Goal: Task Accomplishment & Management: Complete application form

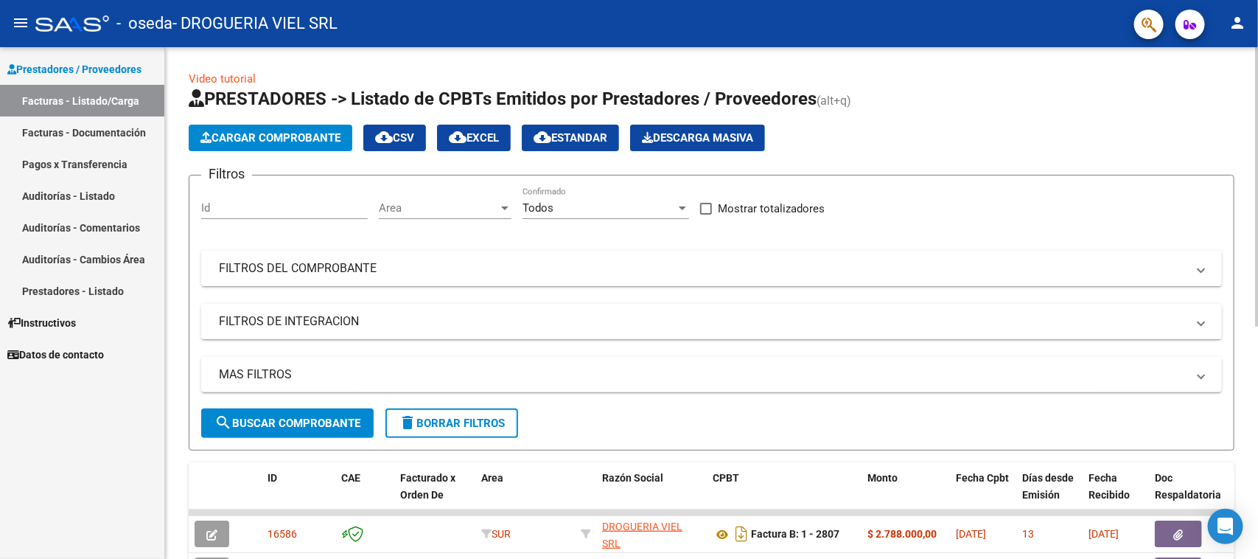
click at [251, 133] on span "Cargar Comprobante" at bounding box center [271, 137] width 140 height 13
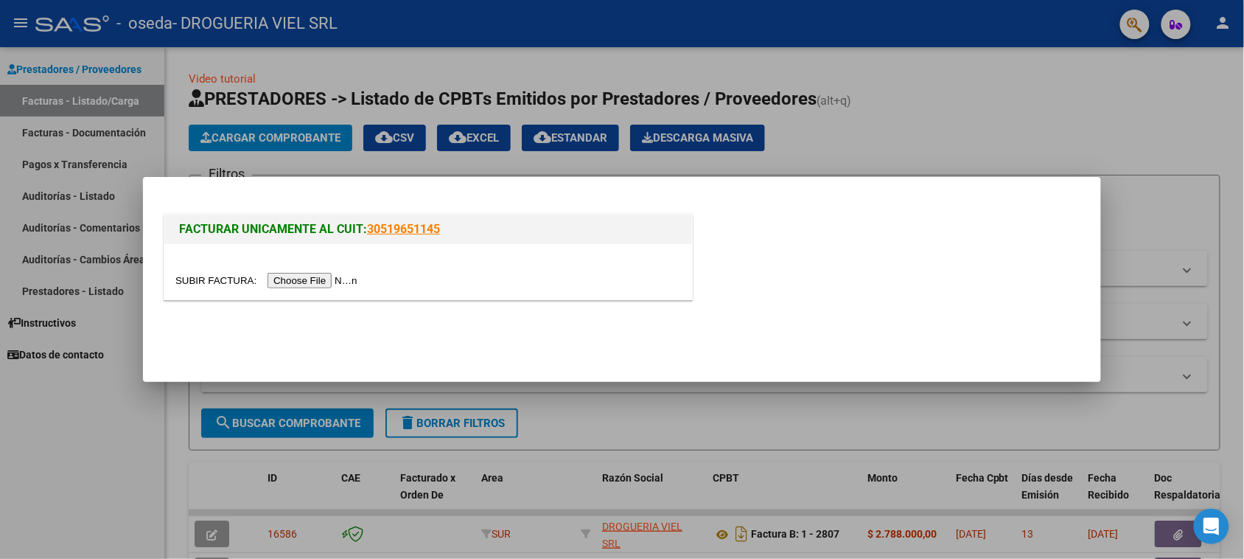
click at [1180, 192] on div at bounding box center [622, 279] width 1244 height 559
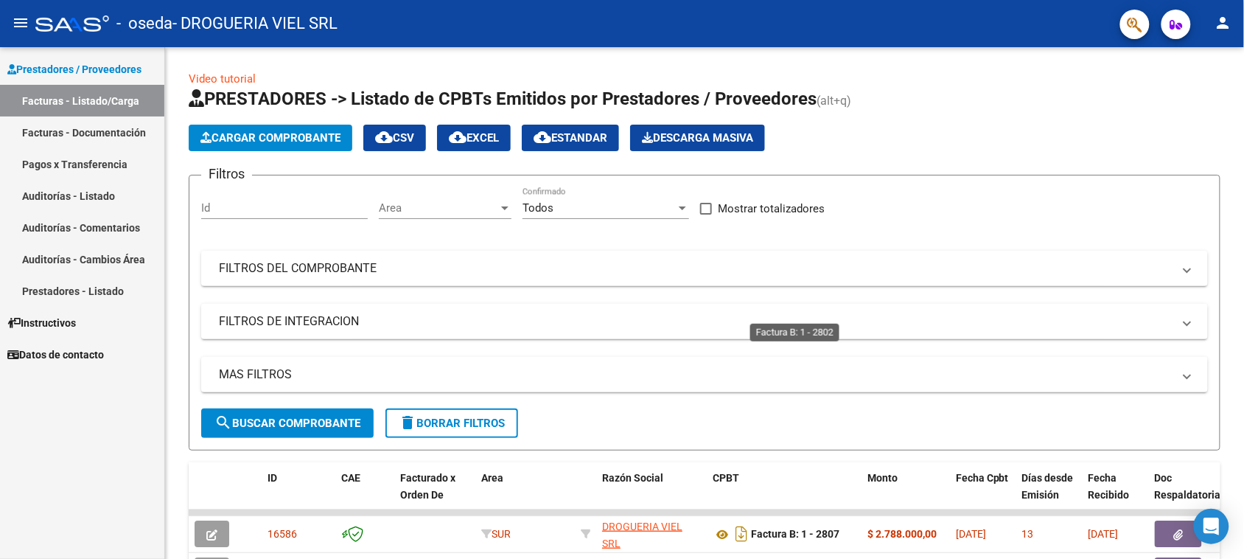
scroll to position [369, 0]
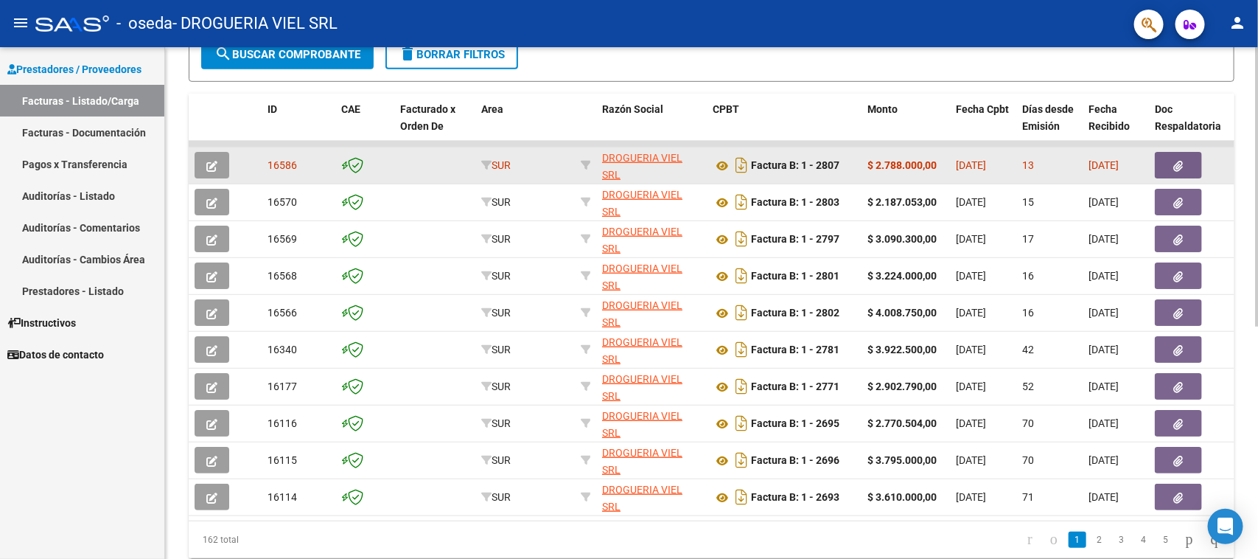
click at [223, 159] on button "button" at bounding box center [212, 165] width 35 height 27
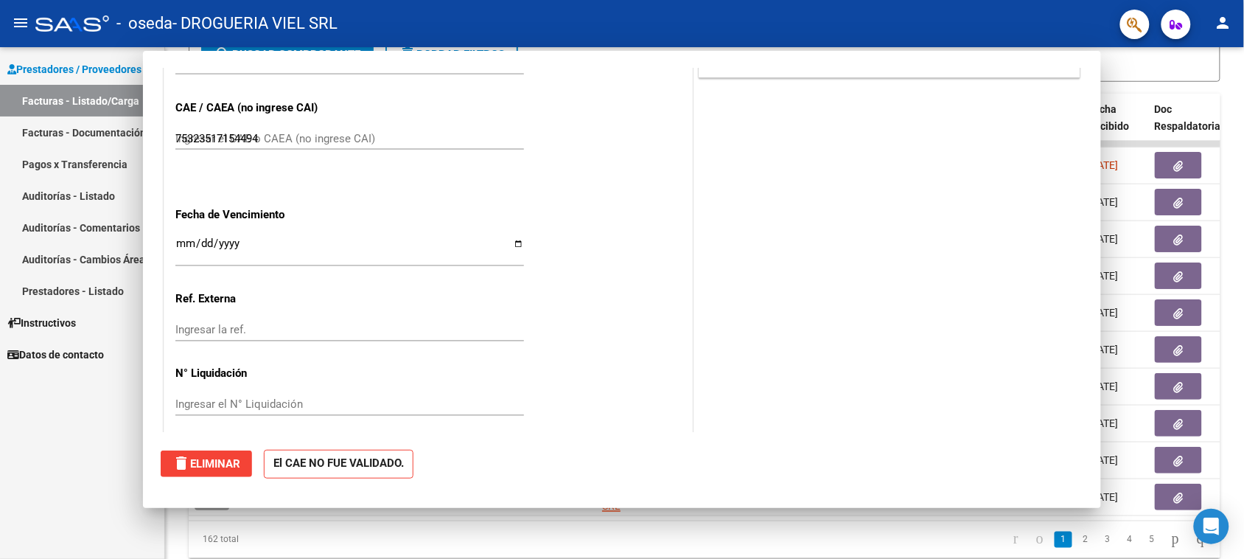
type input "$ 0,00"
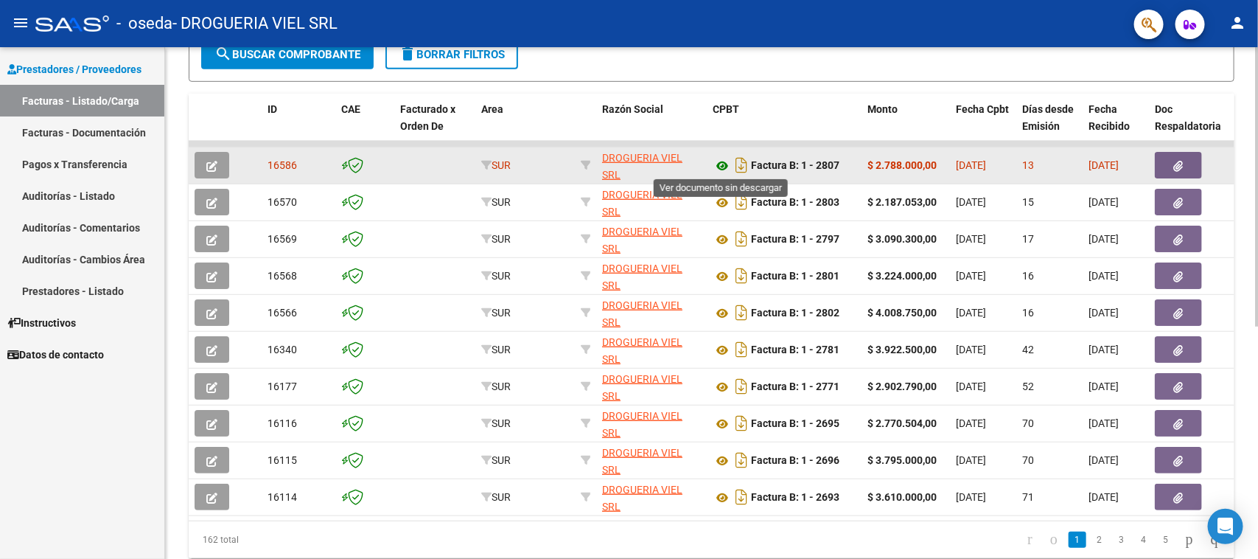
click at [724, 162] on icon at bounding box center [722, 166] width 19 height 18
click at [216, 161] on icon "button" at bounding box center [211, 166] width 11 height 11
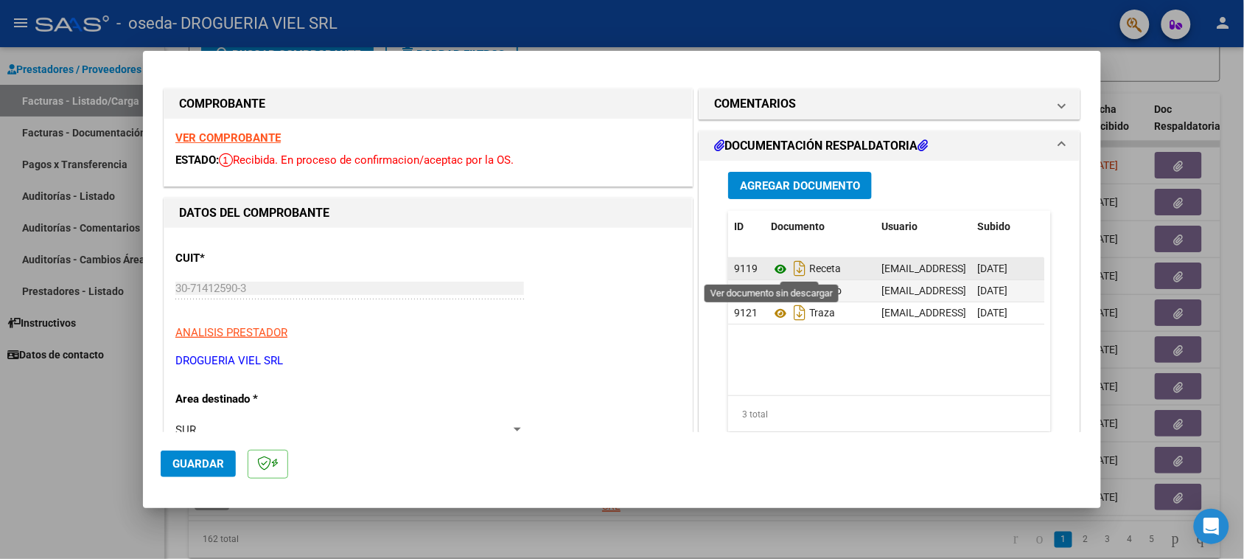
click at [771, 267] on icon at bounding box center [780, 269] width 19 height 18
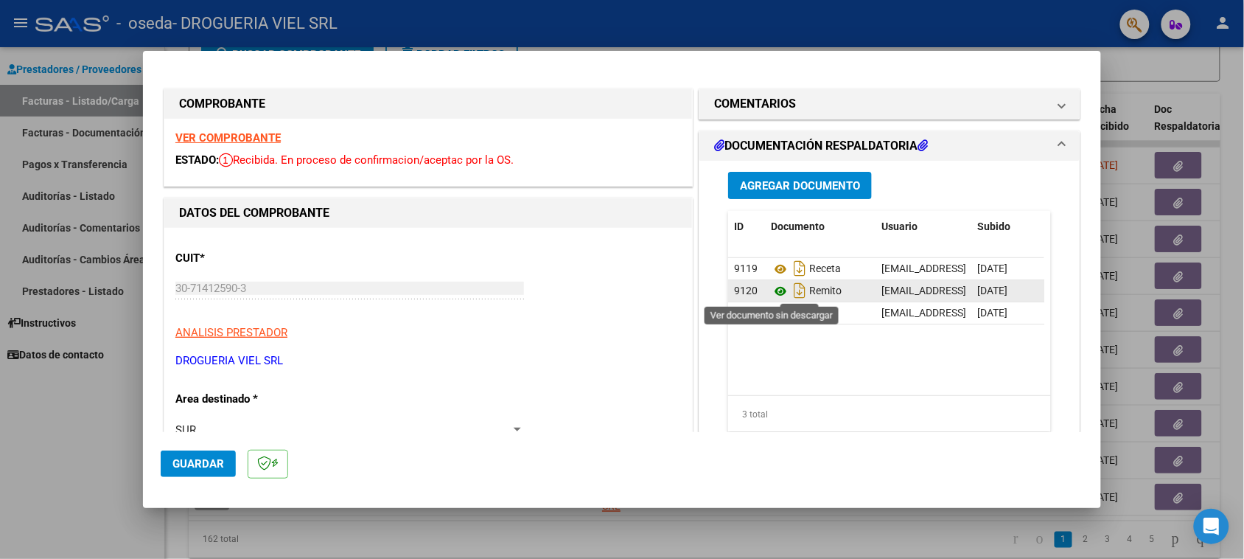
click at [773, 290] on icon at bounding box center [780, 291] width 19 height 18
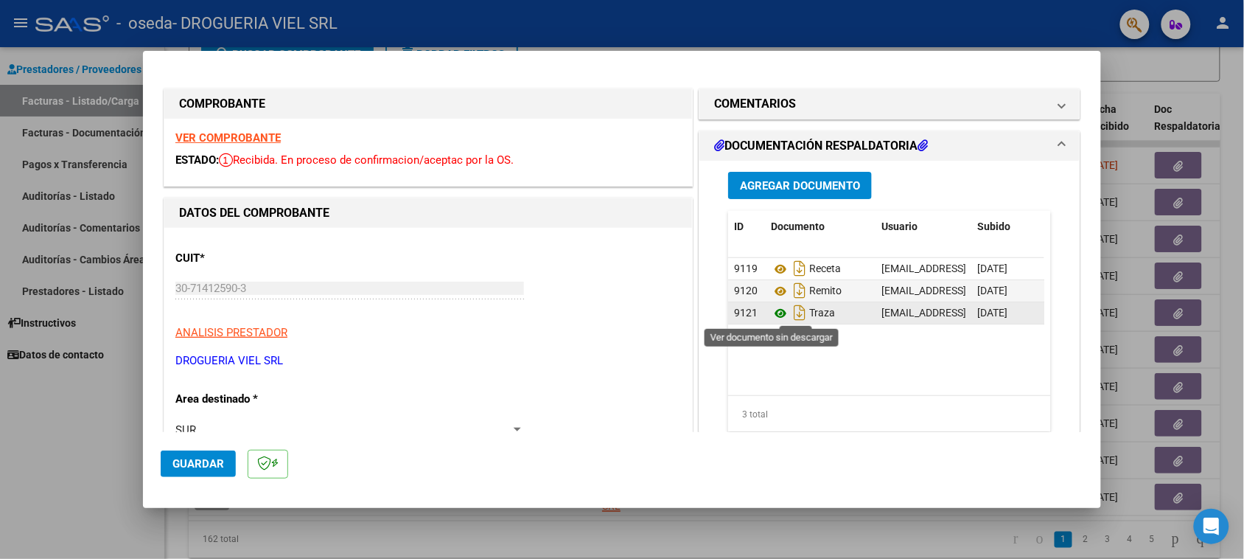
click at [779, 313] on icon at bounding box center [780, 313] width 19 height 18
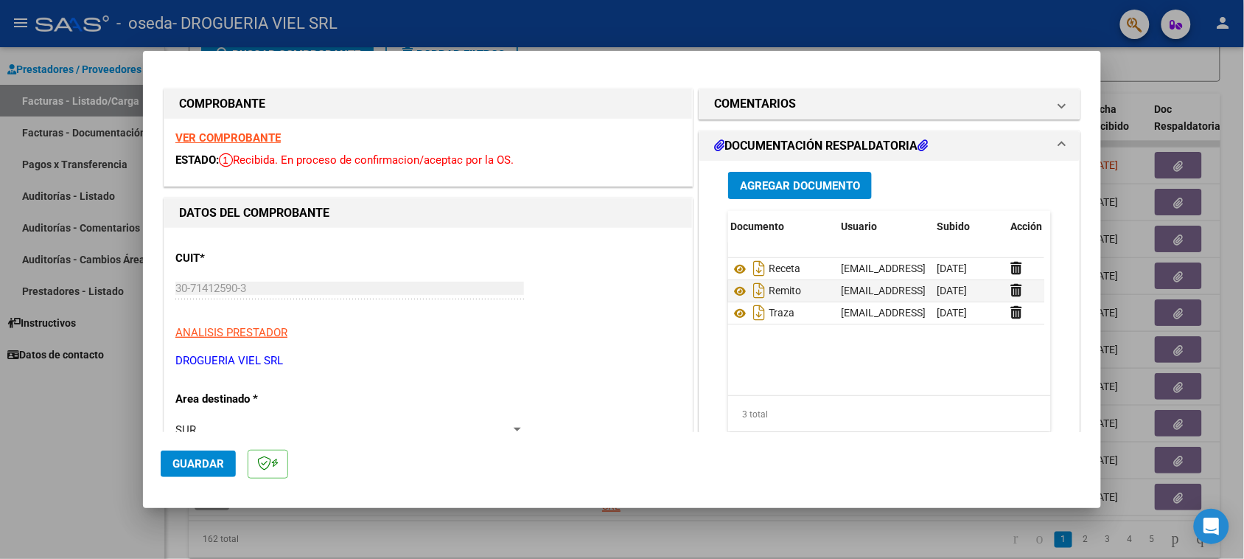
scroll to position [0, 74]
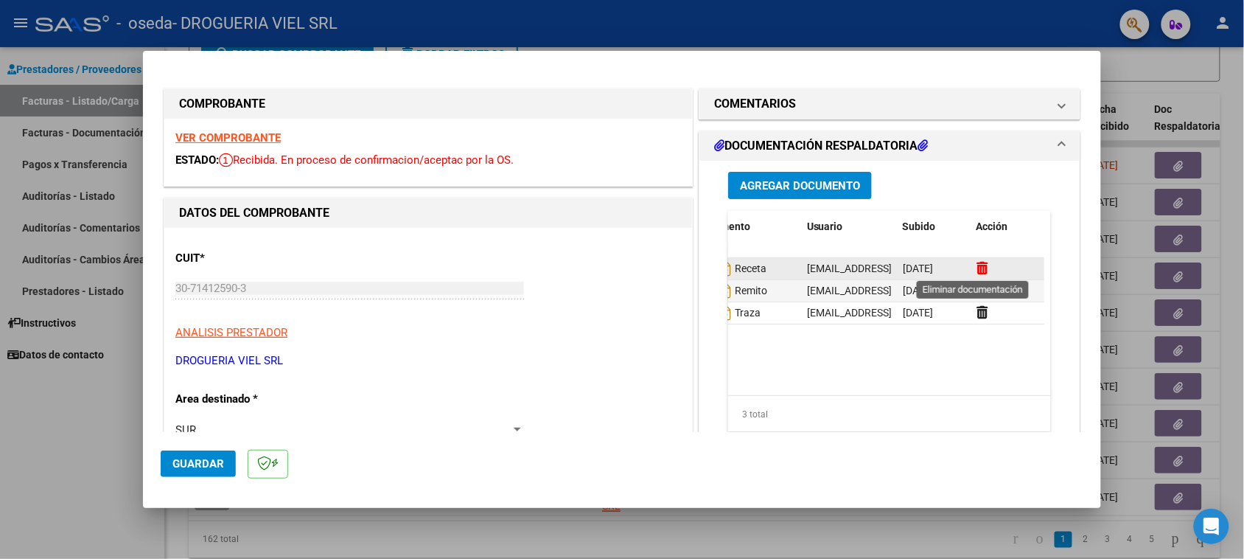
click at [977, 268] on icon at bounding box center [982, 268] width 11 height 14
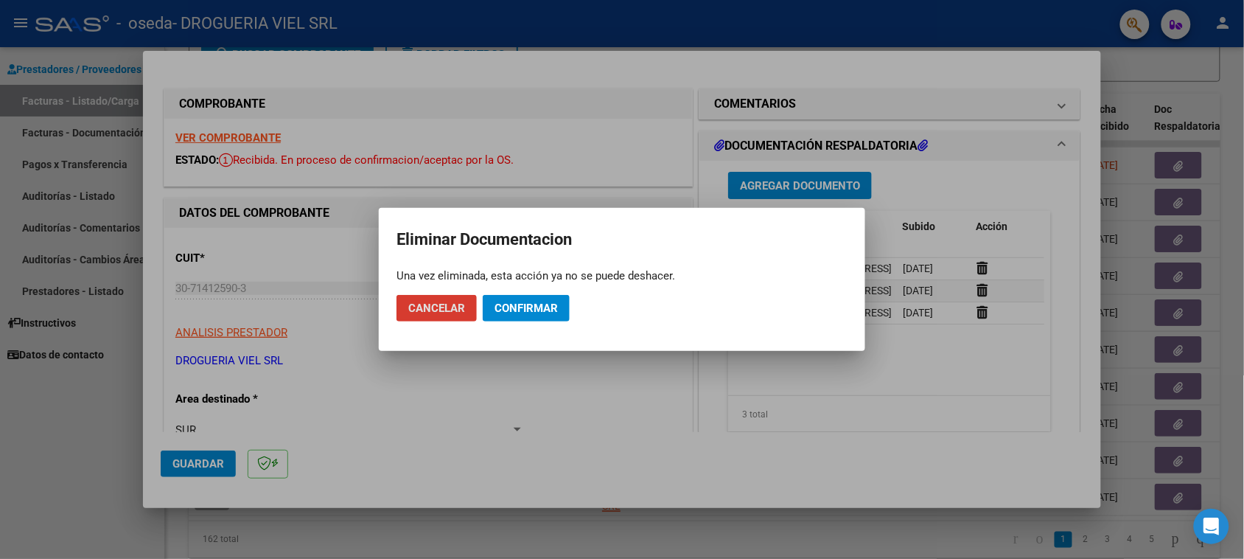
click at [529, 310] on span "Confirmar" at bounding box center [526, 308] width 63 height 13
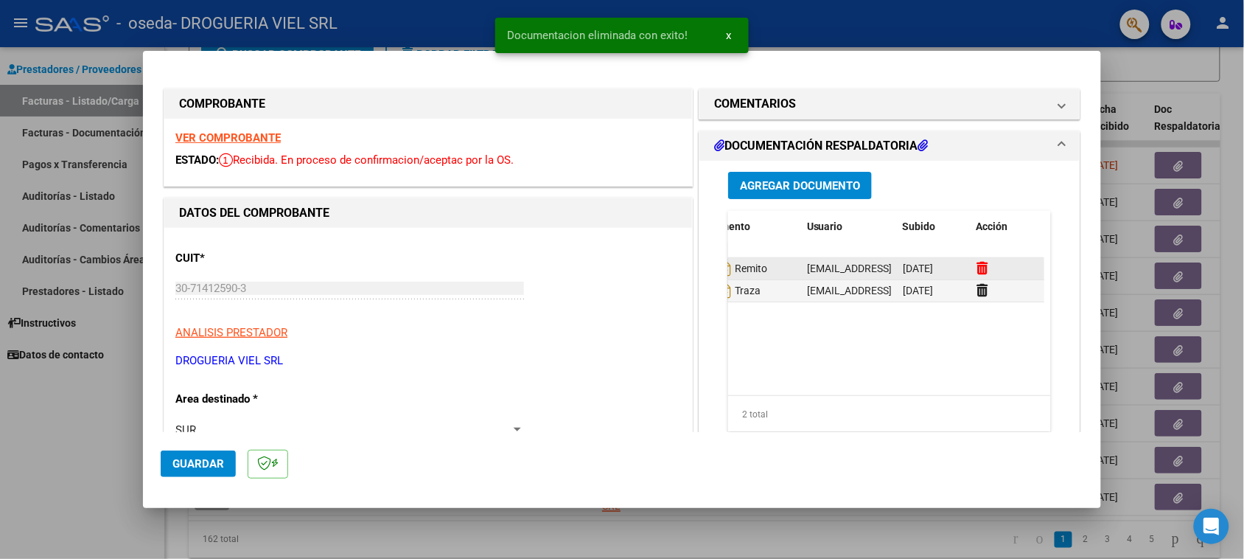
click at [977, 264] on icon at bounding box center [982, 268] width 11 height 14
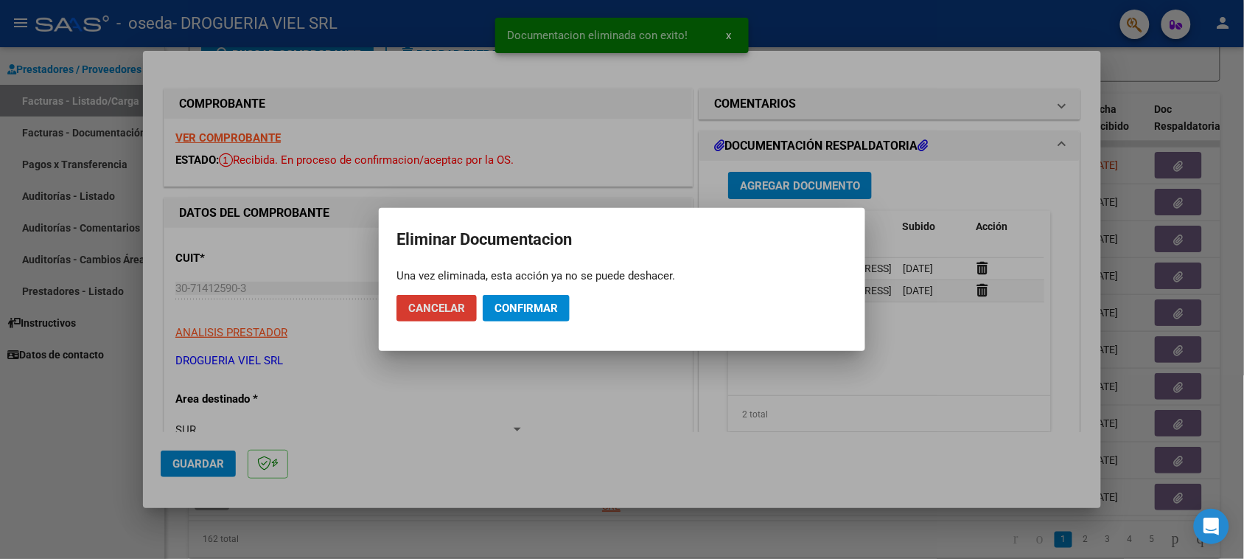
click at [554, 304] on span "Confirmar" at bounding box center [526, 308] width 63 height 13
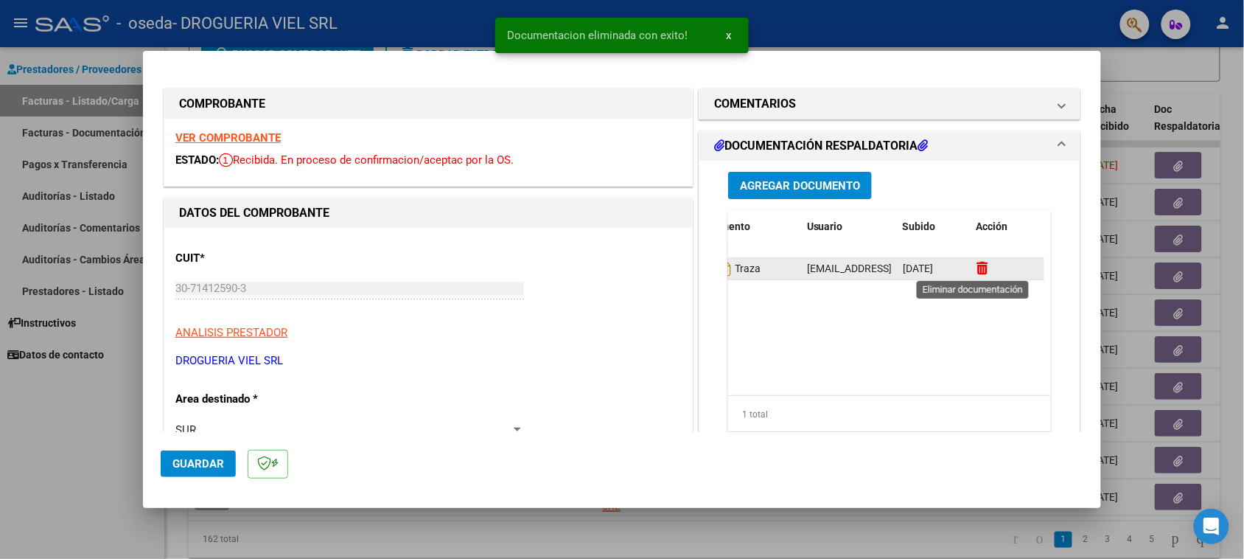
click at [977, 268] on icon at bounding box center [982, 268] width 11 height 14
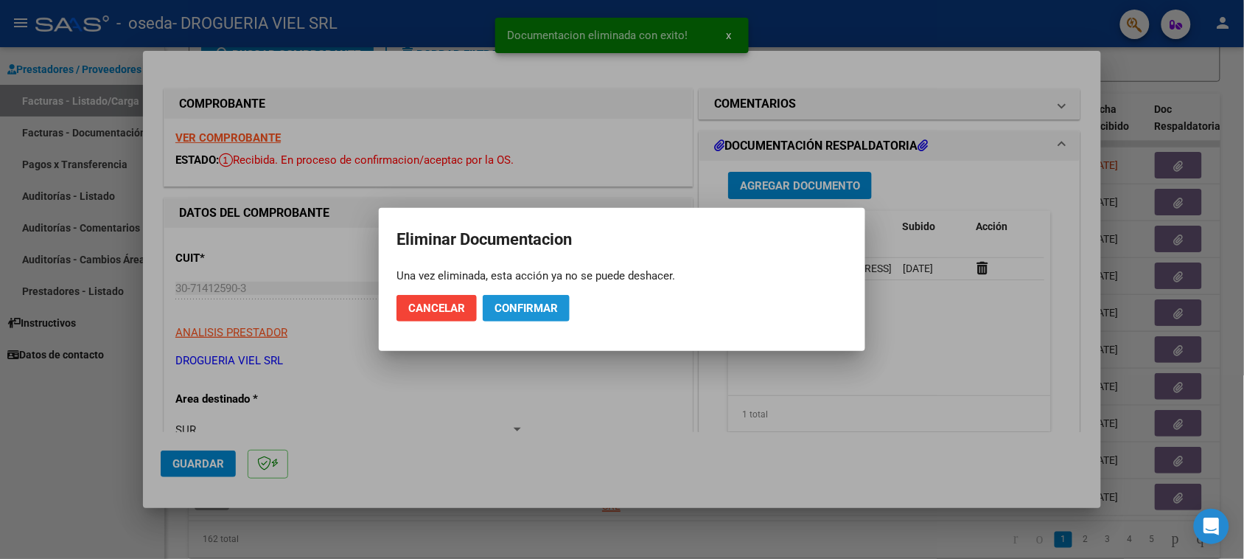
click at [531, 310] on span "Confirmar" at bounding box center [526, 308] width 63 height 13
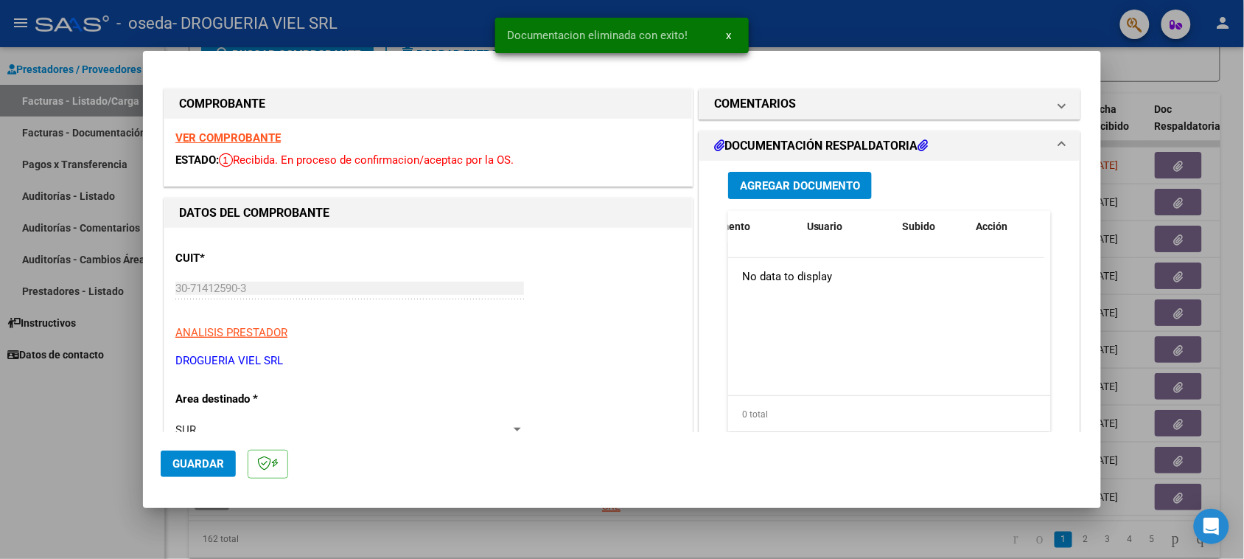
scroll to position [0, 0]
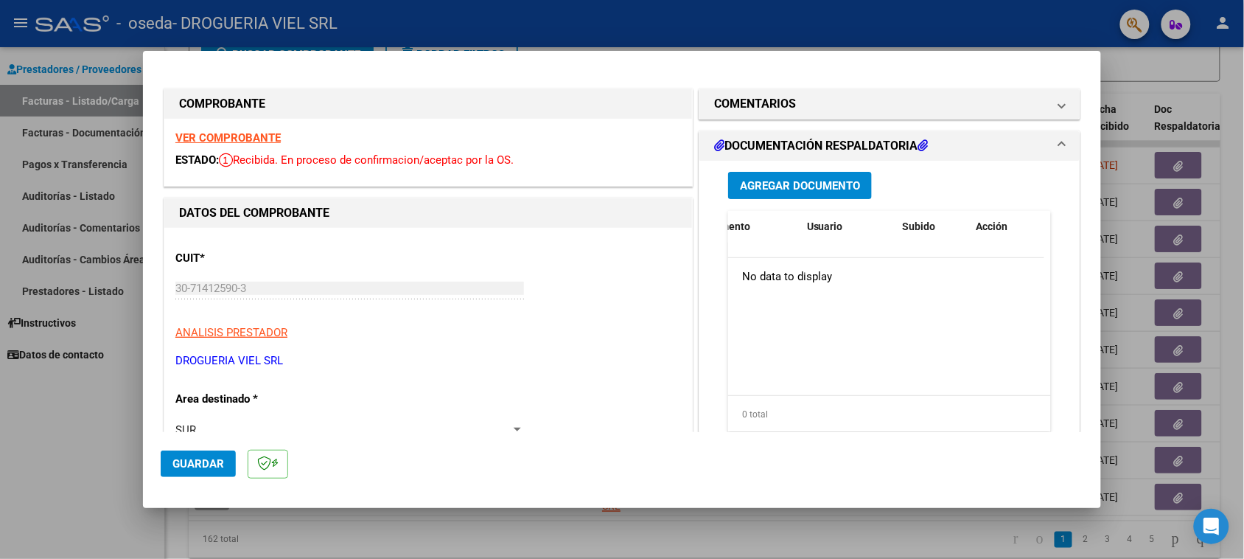
click at [790, 200] on div "Agregar Documento ID Documento Usuario Subido Acción No data to display 0 total…" at bounding box center [889, 308] width 345 height 294
click at [791, 194] on button "Agregar Documento" at bounding box center [800, 185] width 144 height 27
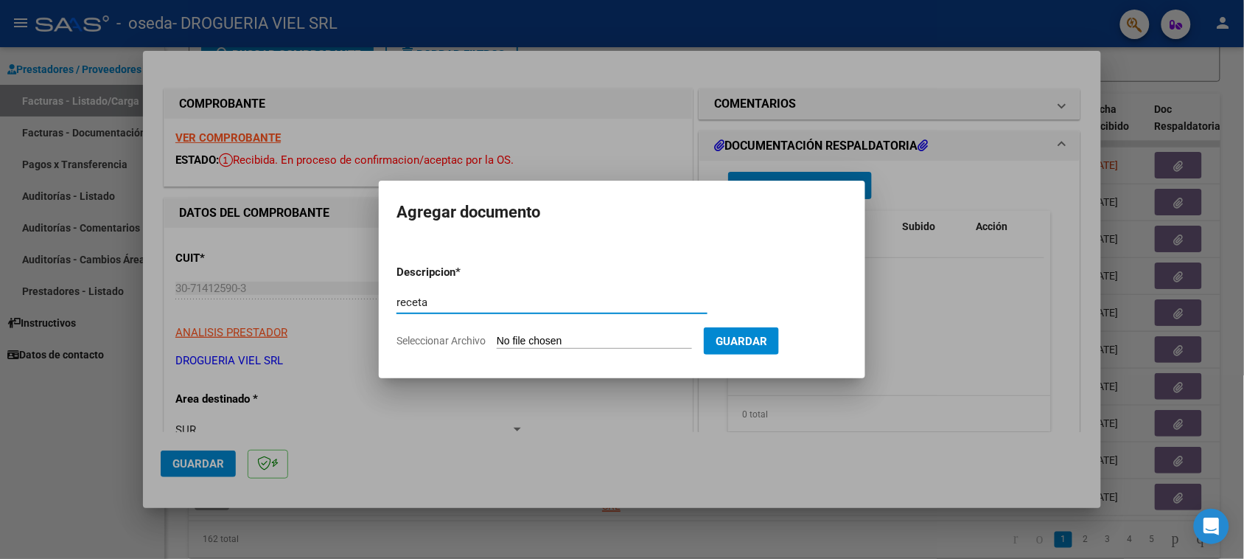
type input "receta"
click at [610, 343] on input "Seleccionar Archivo" at bounding box center [594, 342] width 195 height 14
type input "C:\fakepath\Escáner_20250821.pdf"
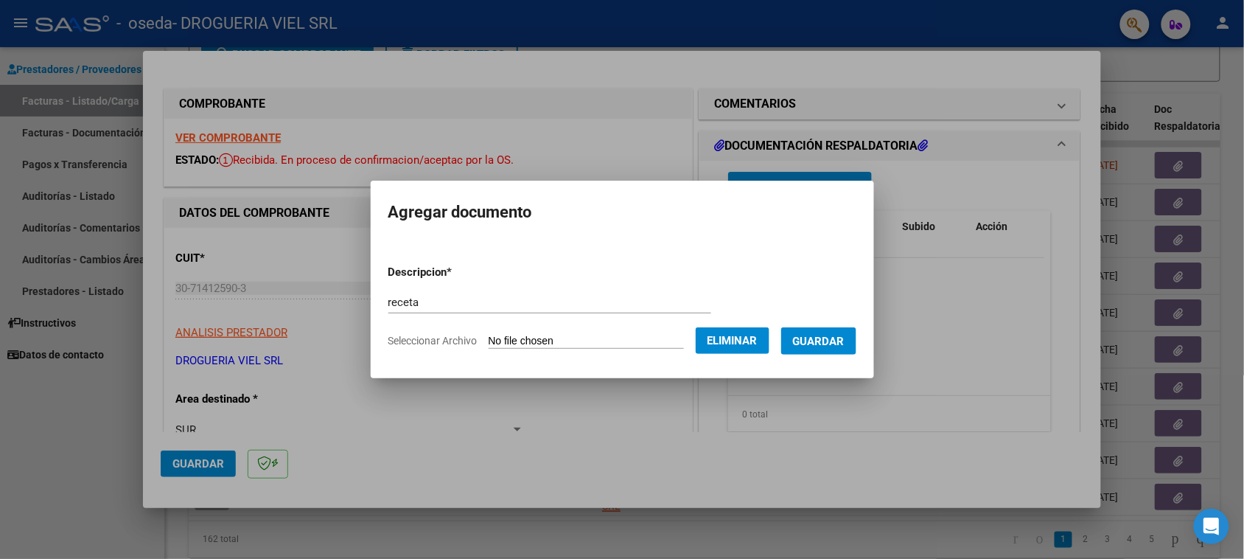
click at [845, 345] on span "Guardar" at bounding box center [819, 341] width 52 height 13
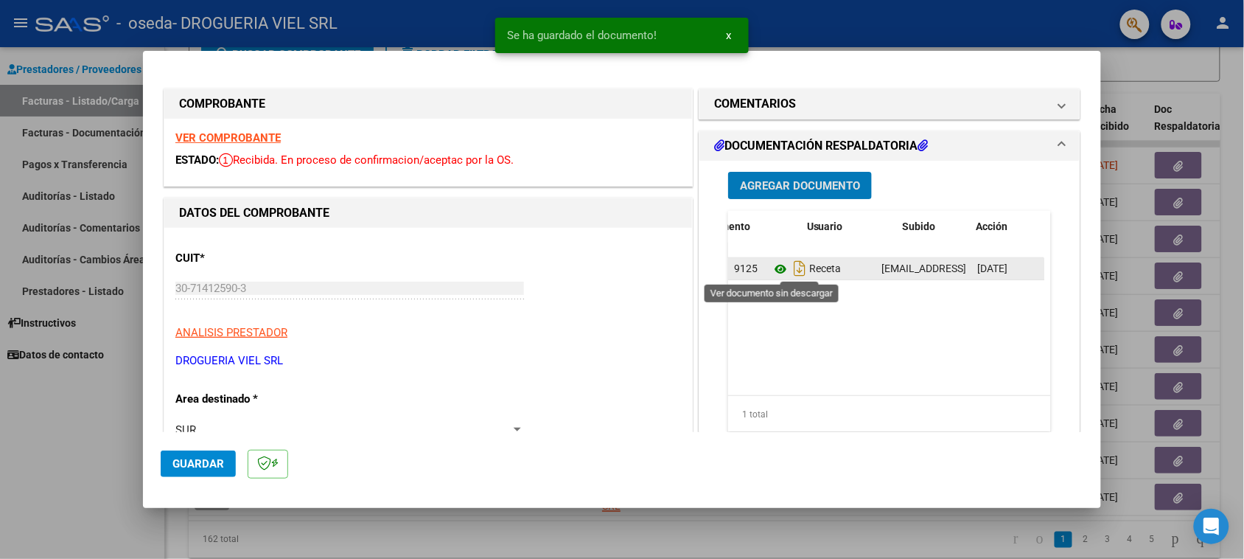
click at [778, 268] on icon at bounding box center [780, 269] width 19 height 18
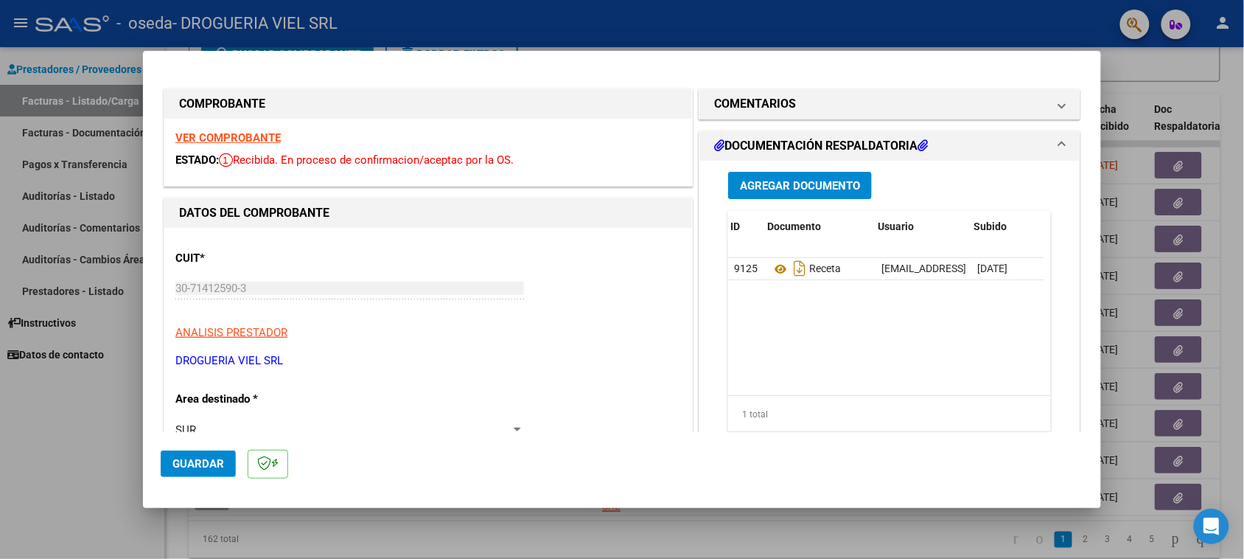
scroll to position [0, 74]
click at [981, 274] on div at bounding box center [1008, 268] width 62 height 17
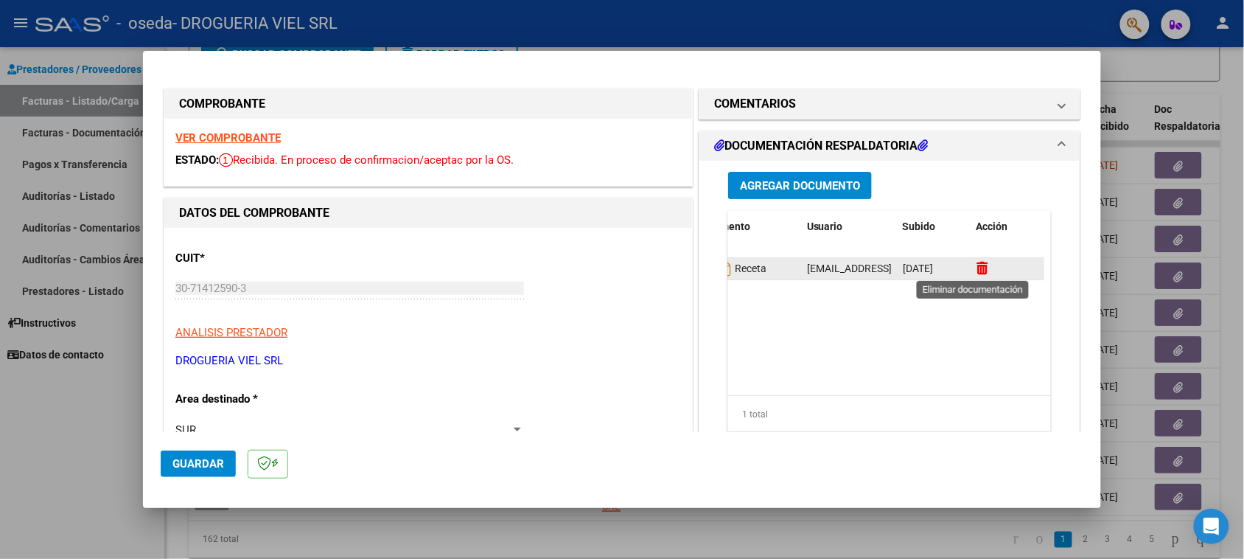
click at [978, 270] on icon at bounding box center [982, 268] width 11 height 14
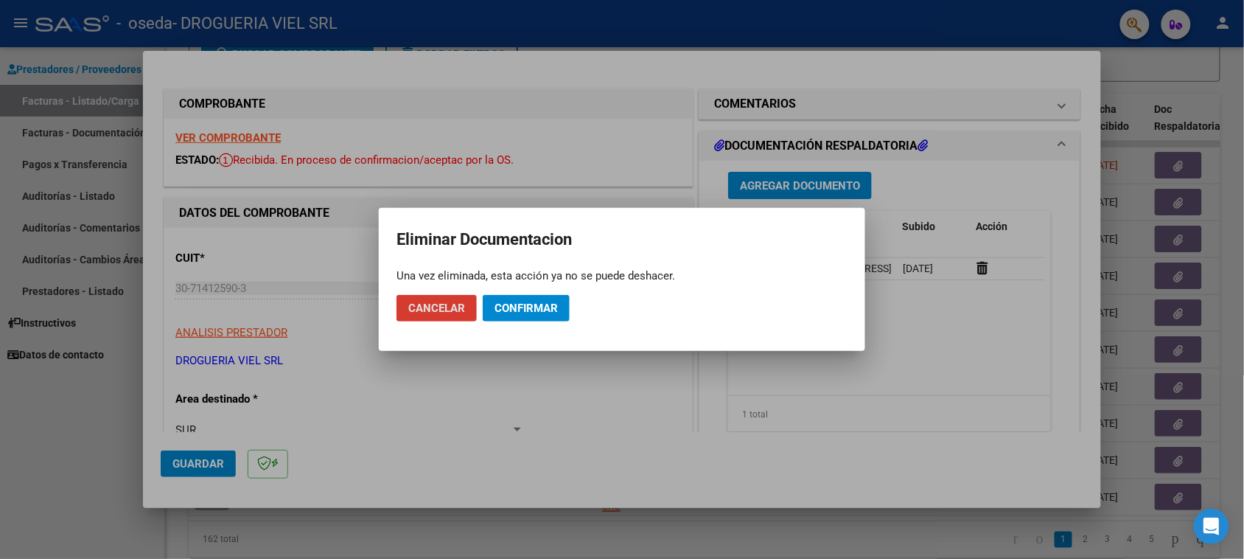
drag, startPoint x: 533, startPoint y: 321, endPoint x: 557, endPoint y: 321, distance: 23.6
click at [533, 319] on button "Confirmar" at bounding box center [526, 308] width 87 height 27
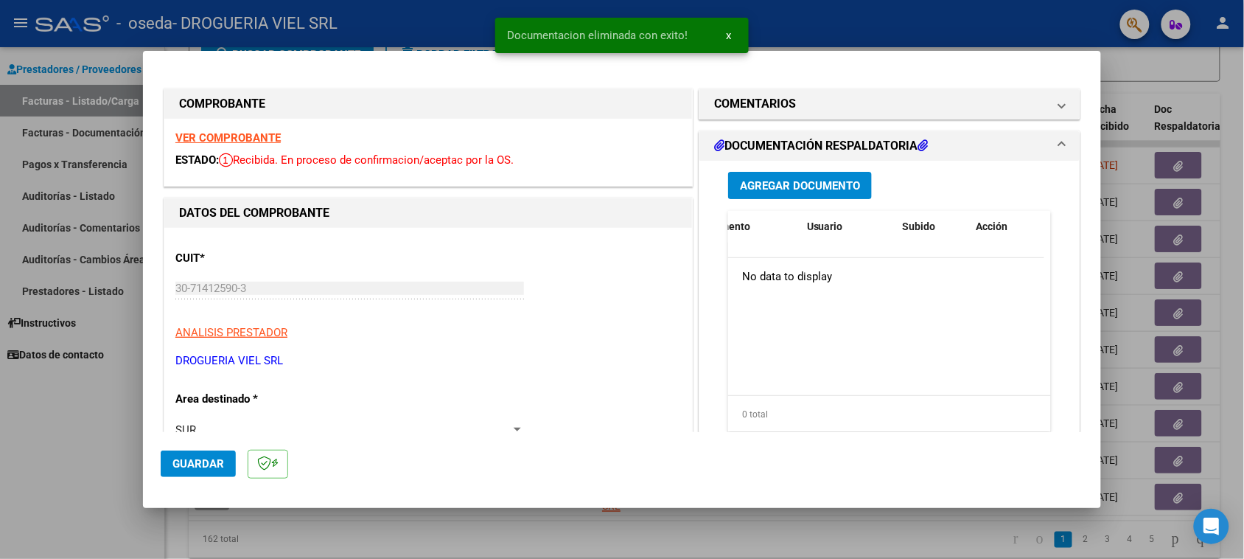
scroll to position [0, 0]
click at [812, 187] on span "Agregar Documento" at bounding box center [800, 185] width 120 height 13
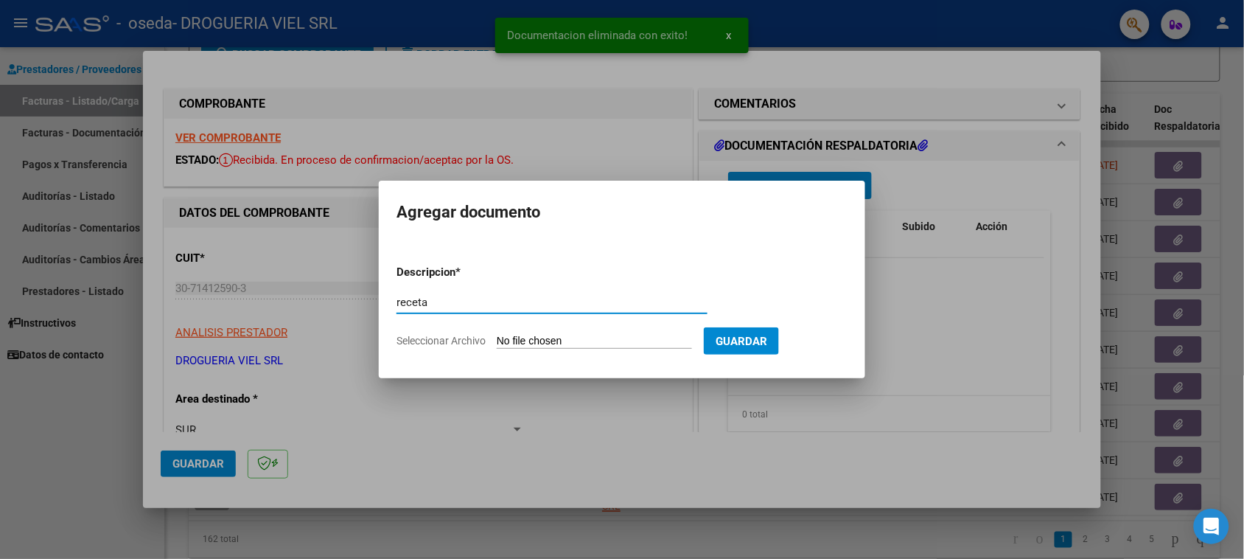
type input "receta"
click at [585, 347] on input "Seleccionar Archivo" at bounding box center [594, 342] width 195 height 14
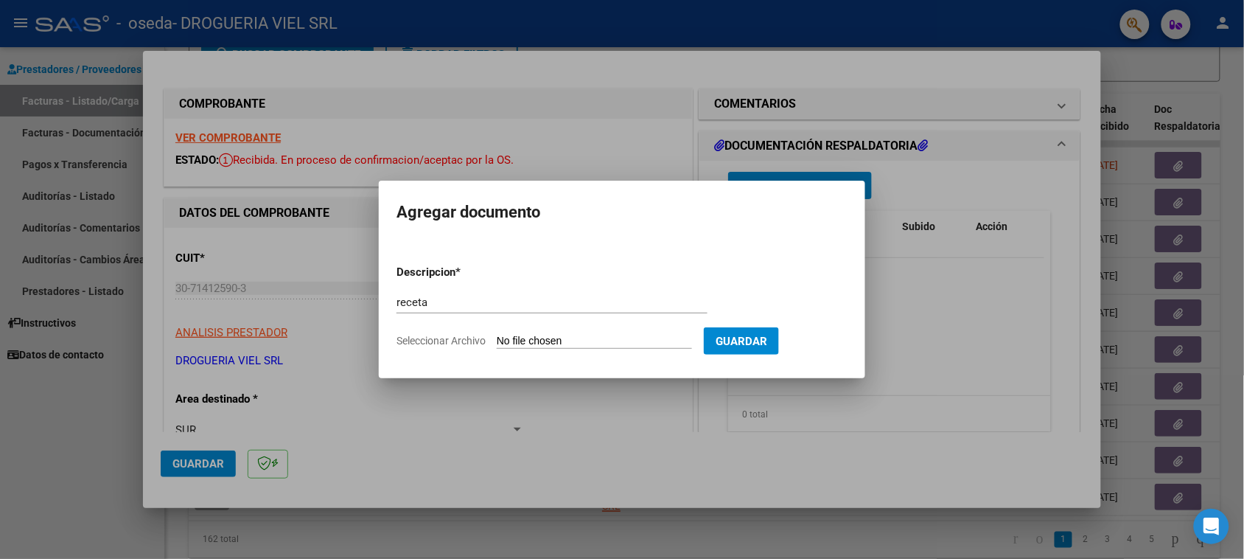
type input "C:\fakepath\Escáner_20250821.pdf"
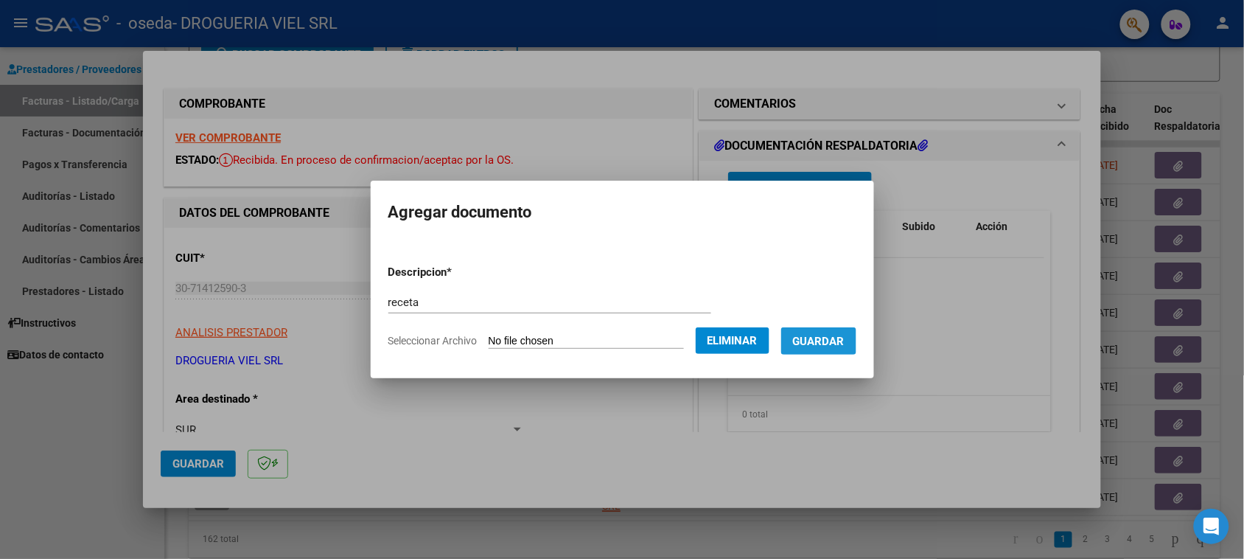
click at [844, 348] on button "Guardar" at bounding box center [818, 340] width 75 height 27
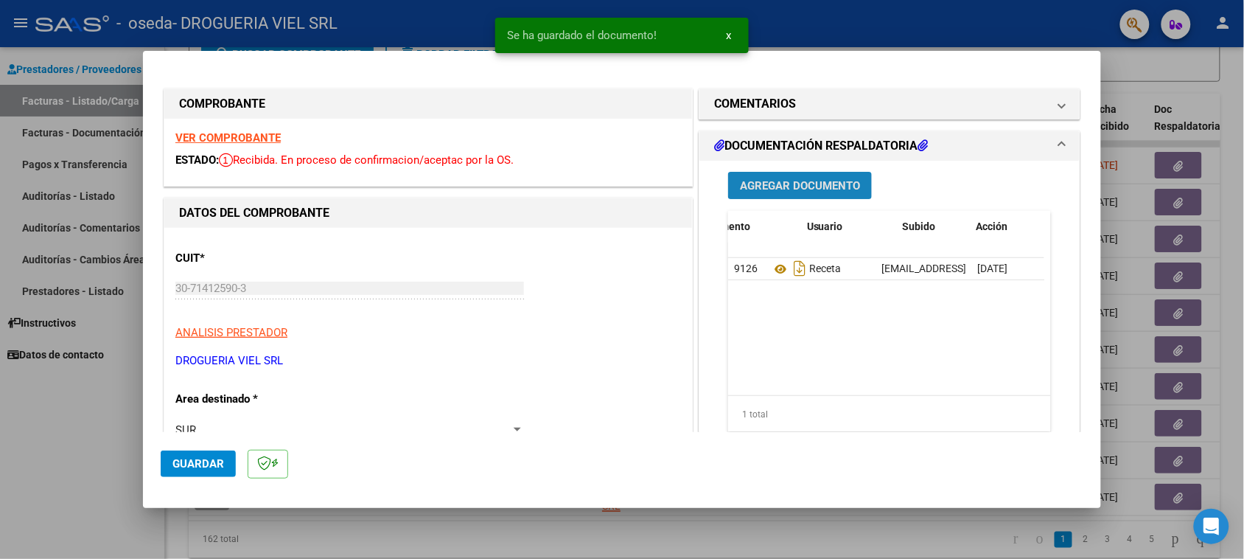
click at [802, 185] on span "Agregar Documento" at bounding box center [800, 185] width 120 height 13
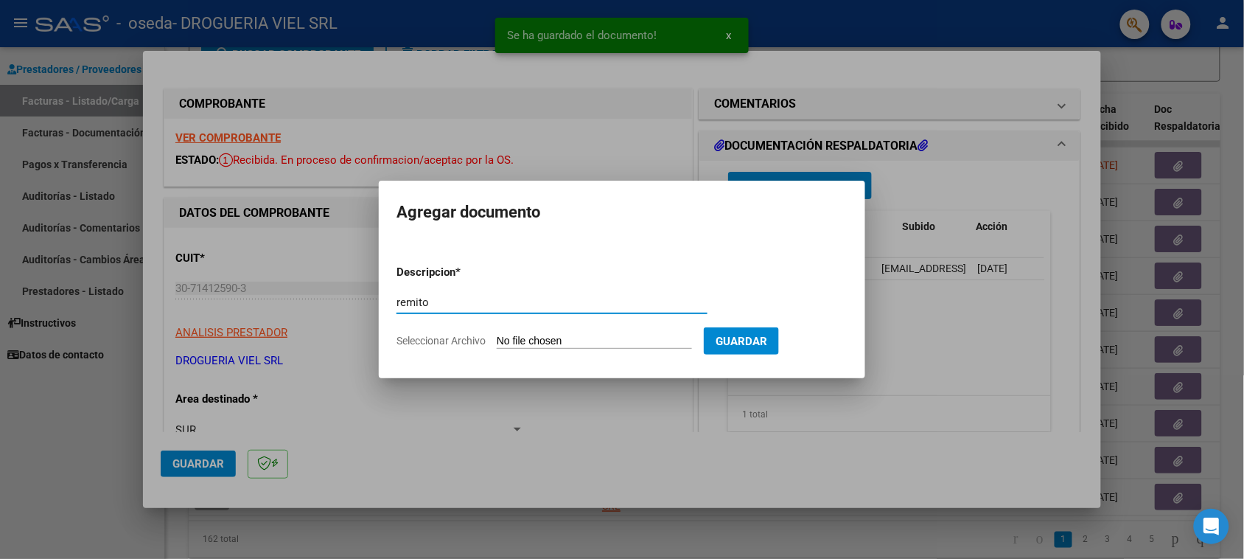
type input "remito"
click at [676, 336] on input "Seleccionar Archivo" at bounding box center [594, 342] width 195 height 14
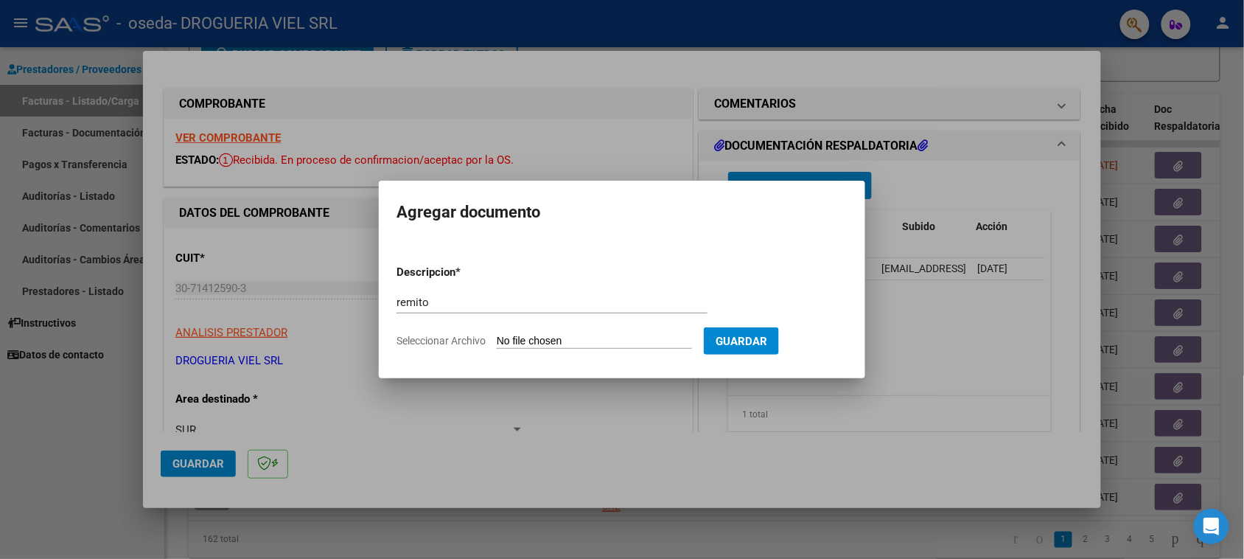
type input "C:\fakepath\Escáner_20250821 (2).pdf"
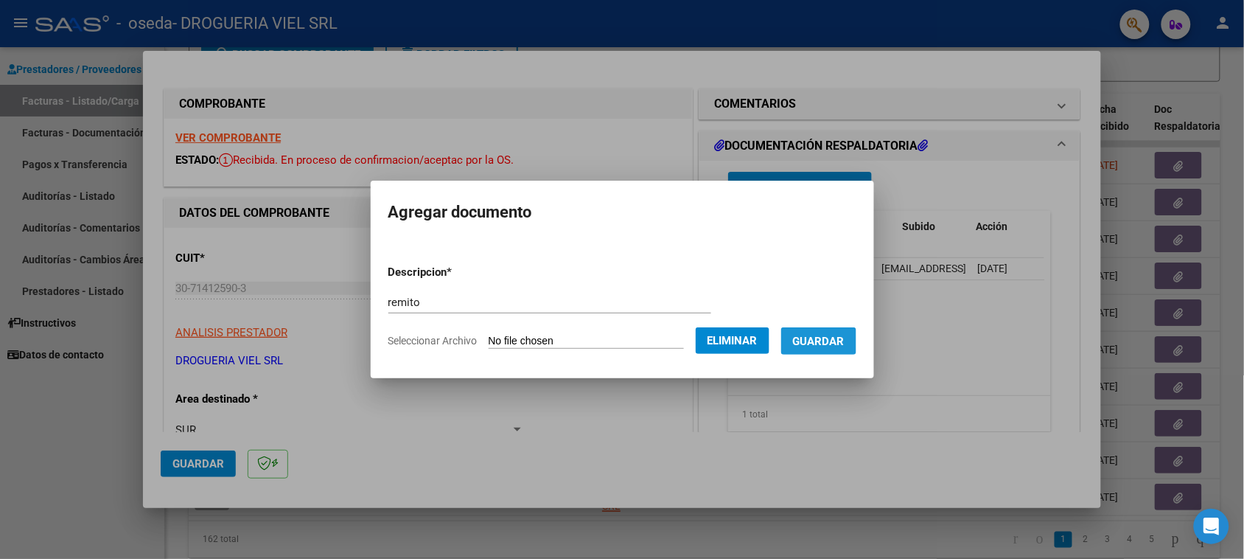
click at [835, 348] on button "Guardar" at bounding box center [818, 340] width 75 height 27
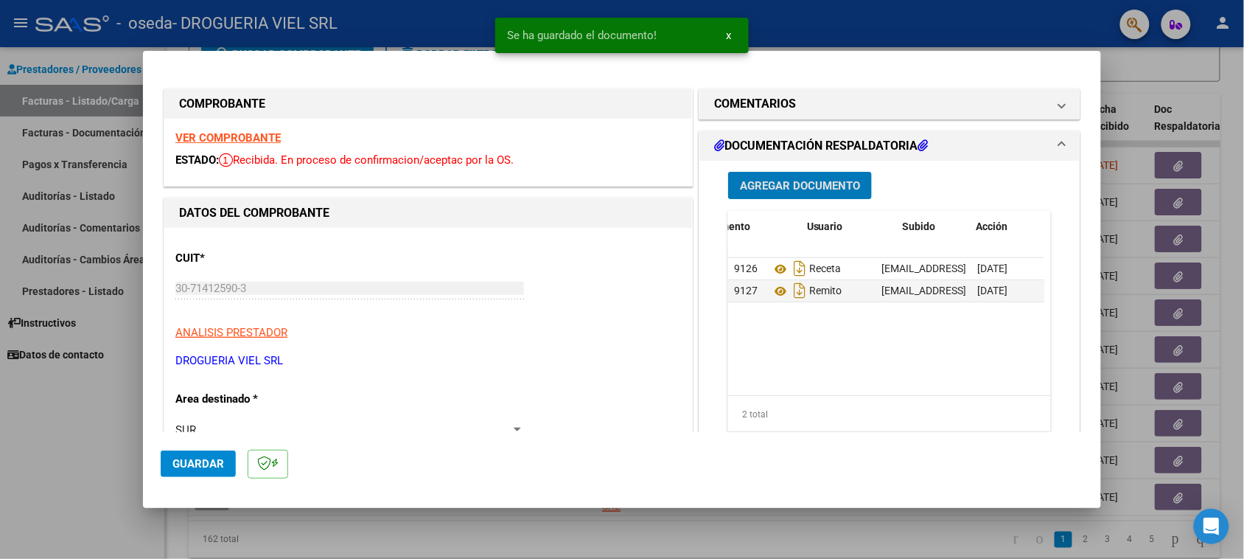
click at [797, 196] on button "Agregar Documento" at bounding box center [800, 185] width 144 height 27
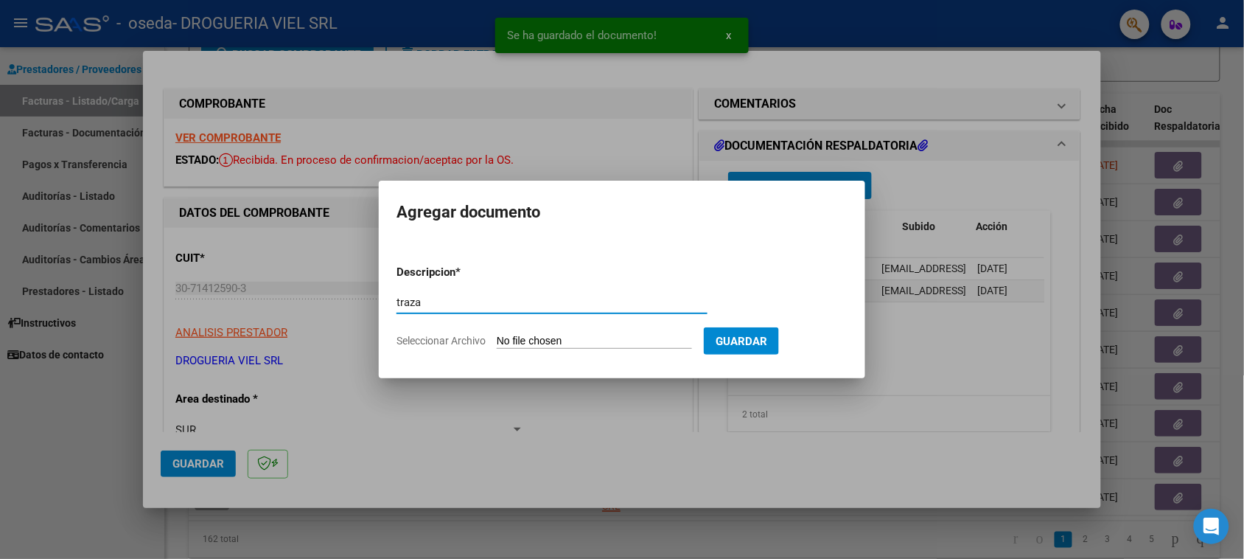
type input "traza"
click at [560, 347] on input "Seleccionar Archivo" at bounding box center [594, 342] width 195 height 14
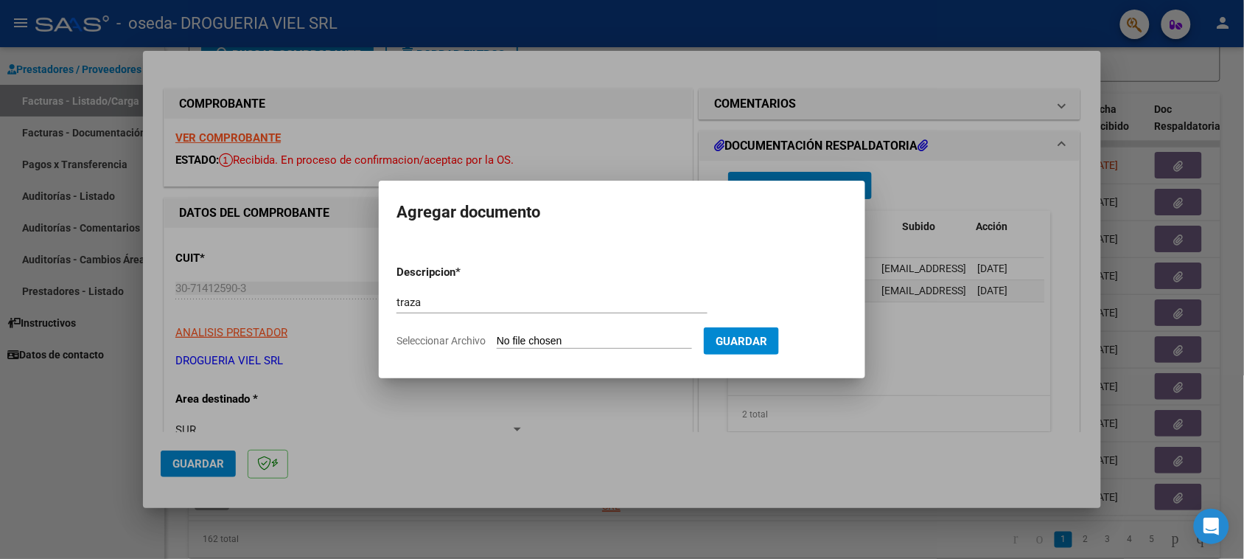
type input "C:\fakepath\Escáner_20250821 (3).pdf"
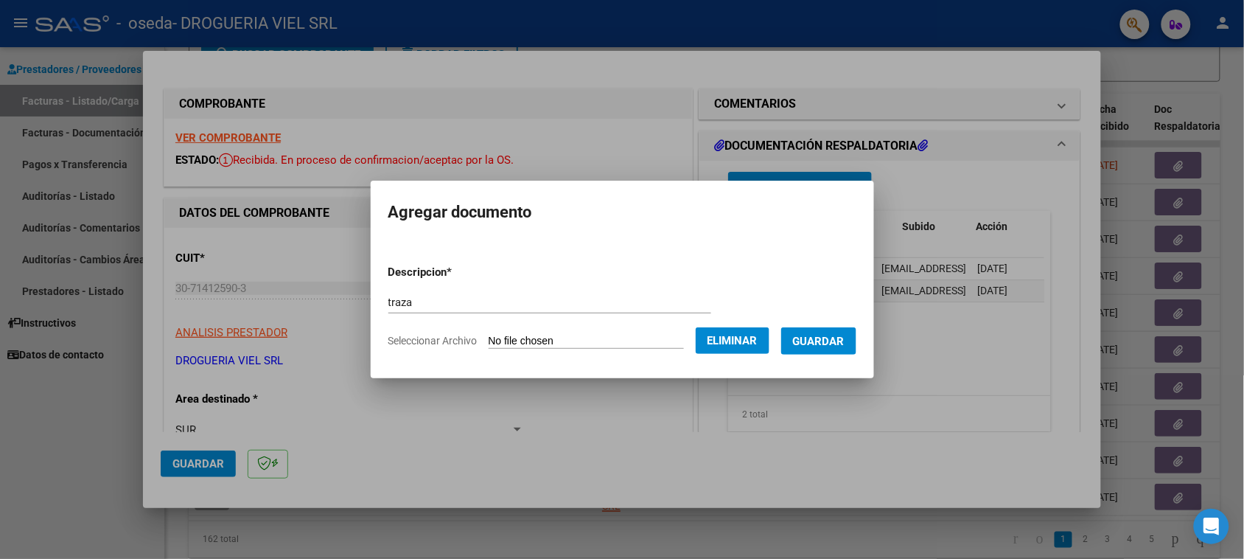
click at [817, 355] on form "Descripcion * traza Escriba aquí una descripcion Seleccionar Archivo Eliminar G…" at bounding box center [623, 307] width 468 height 108
click at [822, 350] on button "Guardar" at bounding box center [818, 340] width 75 height 27
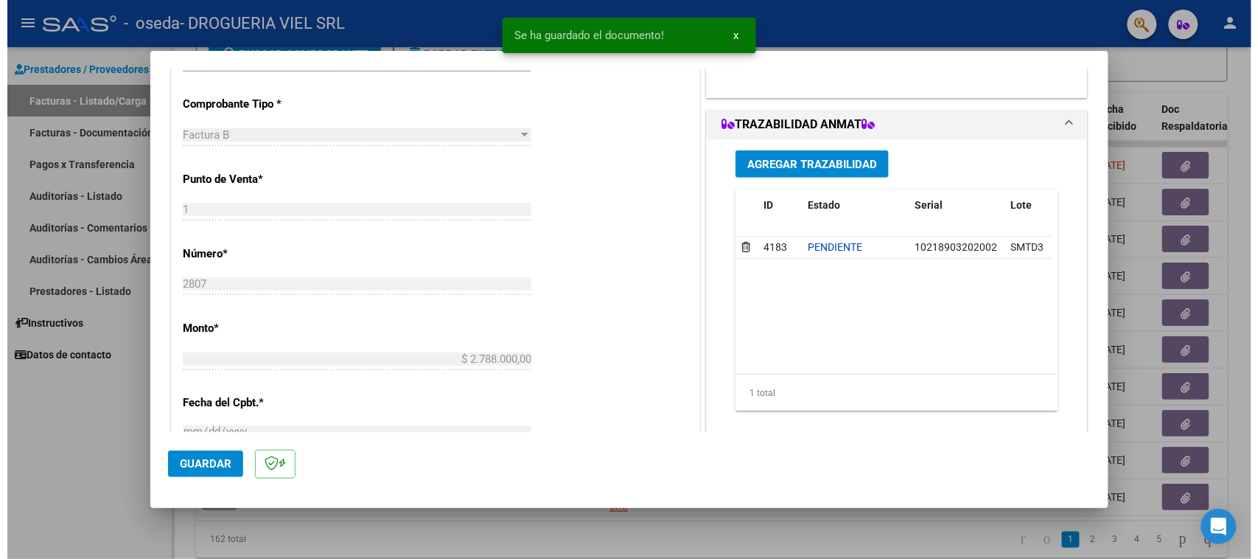
scroll to position [369, 0]
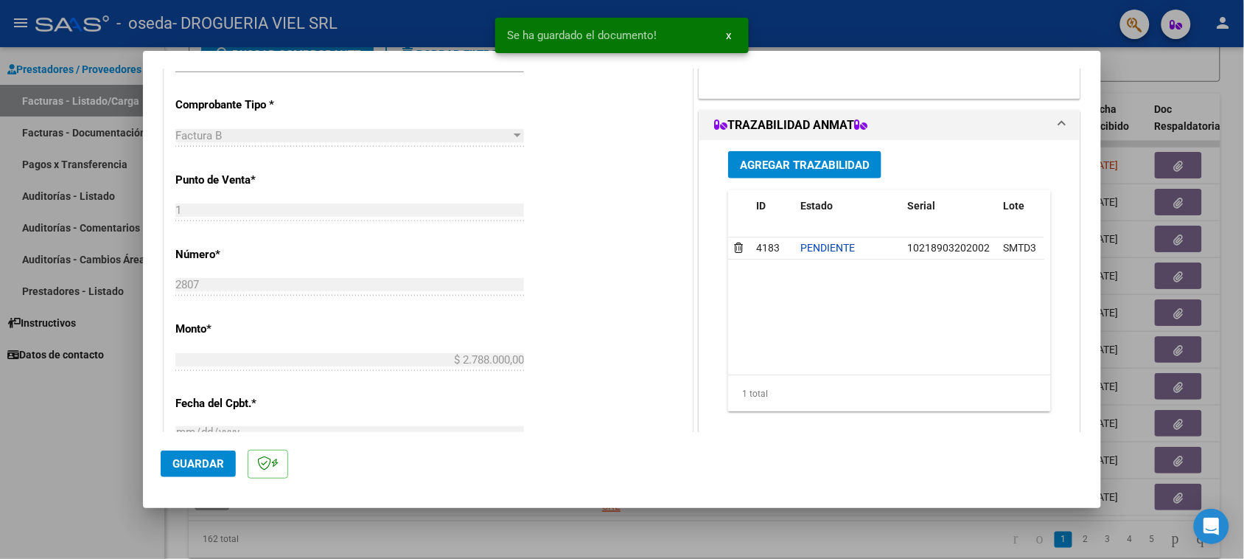
click at [201, 463] on span "Guardar" at bounding box center [199, 463] width 52 height 13
click at [1, 456] on div at bounding box center [622, 279] width 1244 height 559
type input "$ 0,00"
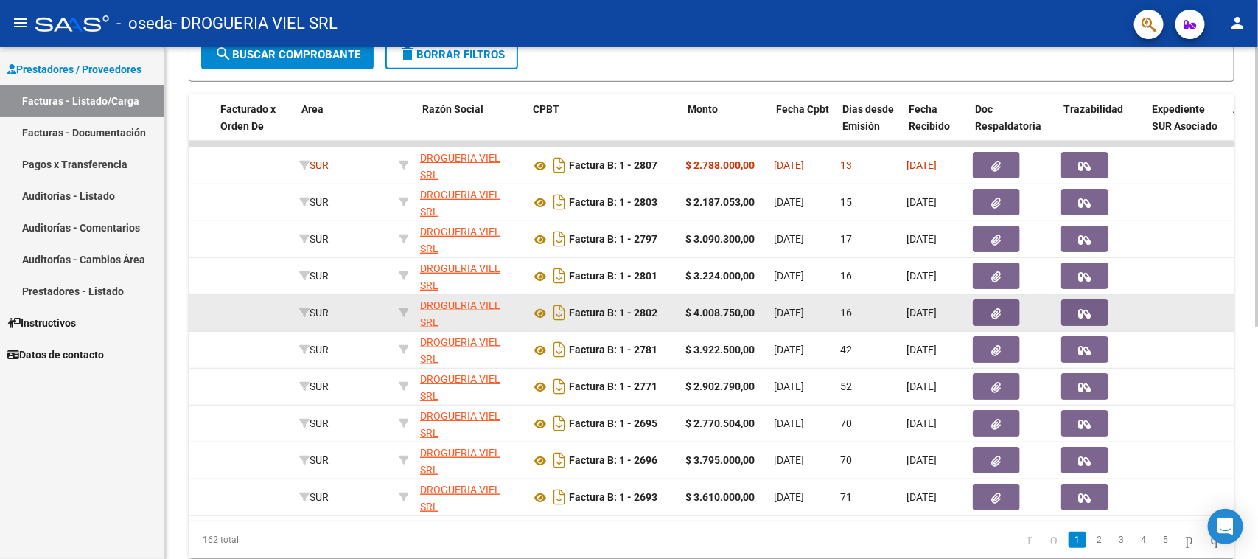
scroll to position [0, 179]
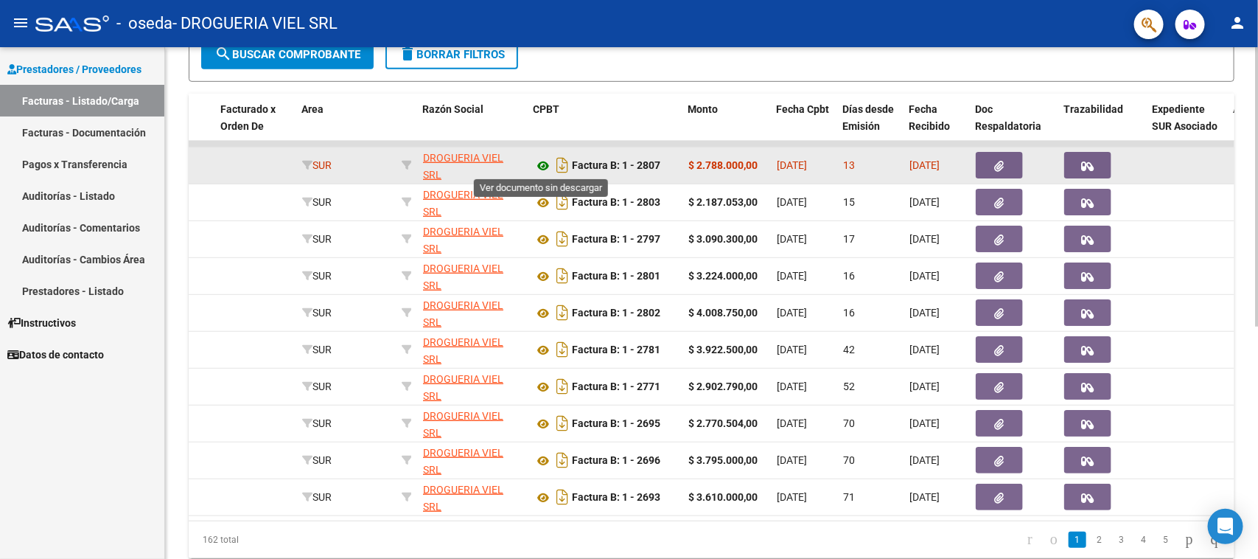
click at [543, 160] on icon at bounding box center [543, 166] width 19 height 18
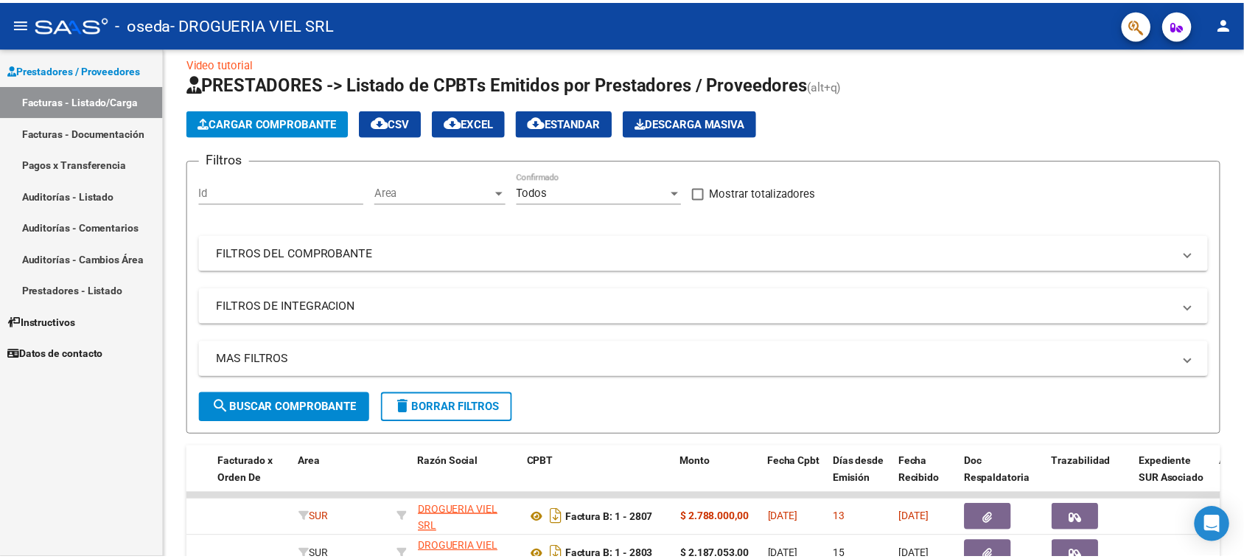
scroll to position [0, 0]
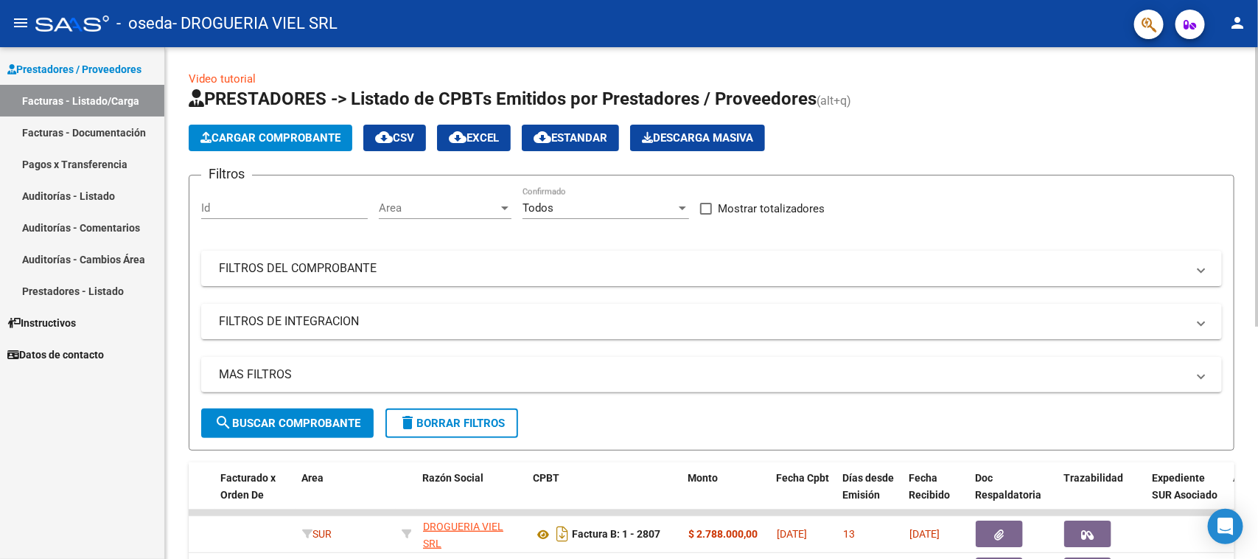
click at [271, 128] on button "Cargar Comprobante" at bounding box center [271, 138] width 164 height 27
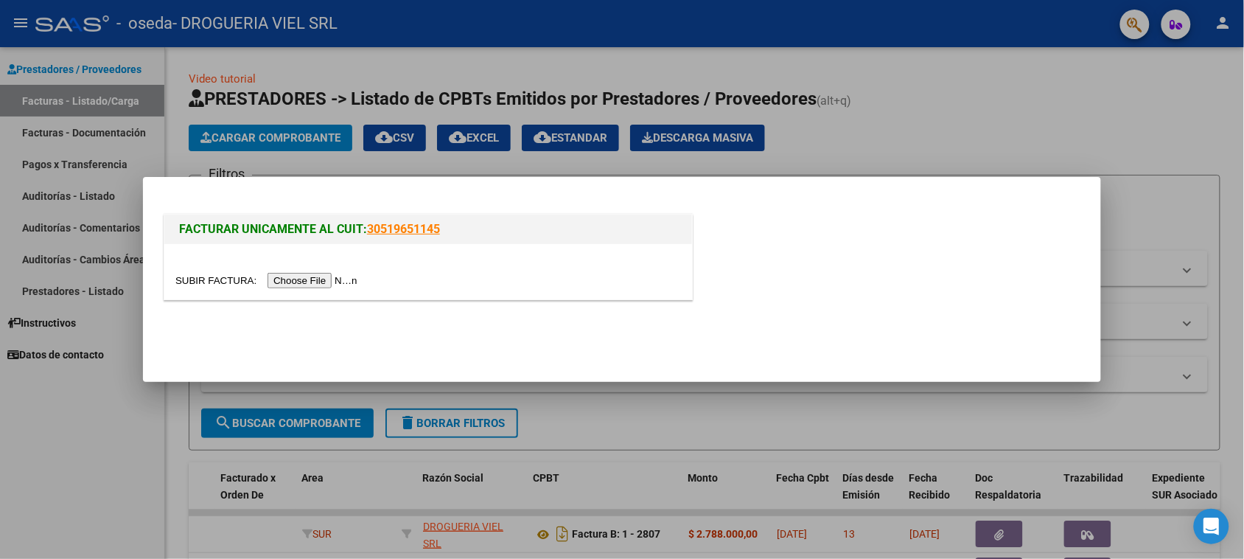
click at [344, 278] on input "file" at bounding box center [268, 280] width 187 height 15
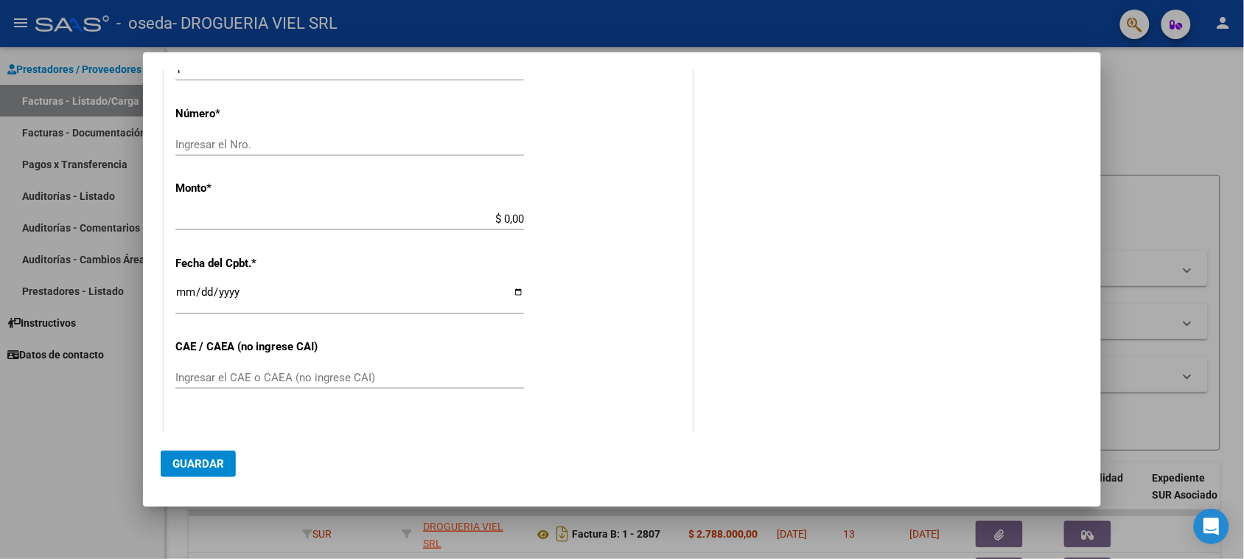
scroll to position [335, 0]
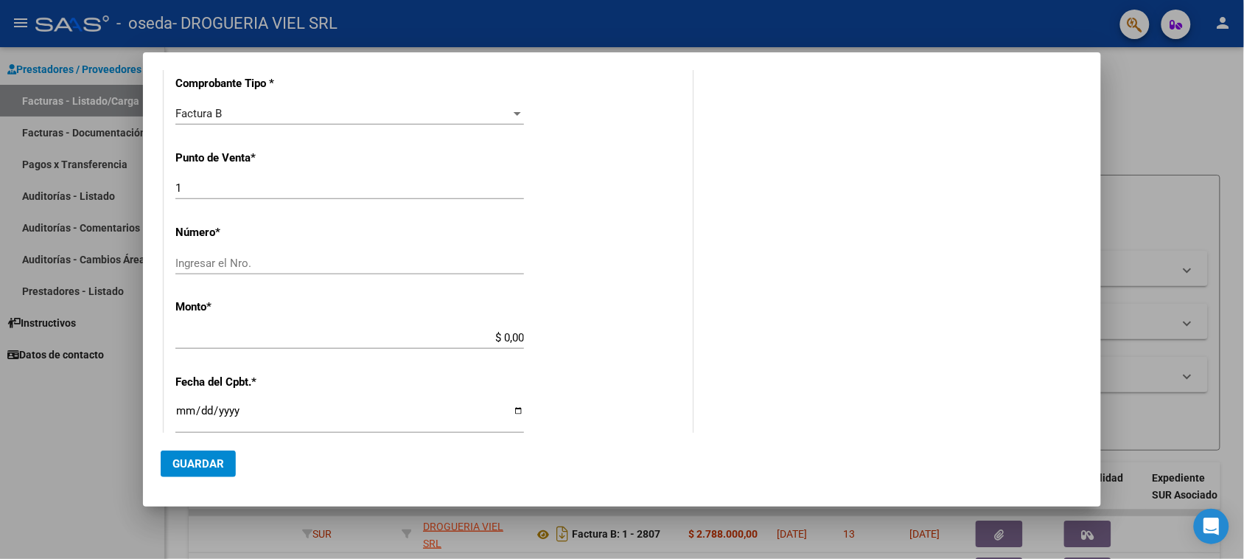
click at [327, 254] on div "Ingresar el Nro." at bounding box center [349, 263] width 349 height 22
click at [330, 258] on input "Ingresar el Nro." at bounding box center [349, 263] width 349 height 13
type input "2809"
type input "$ 3.225.000,00"
type input "[DATE]"
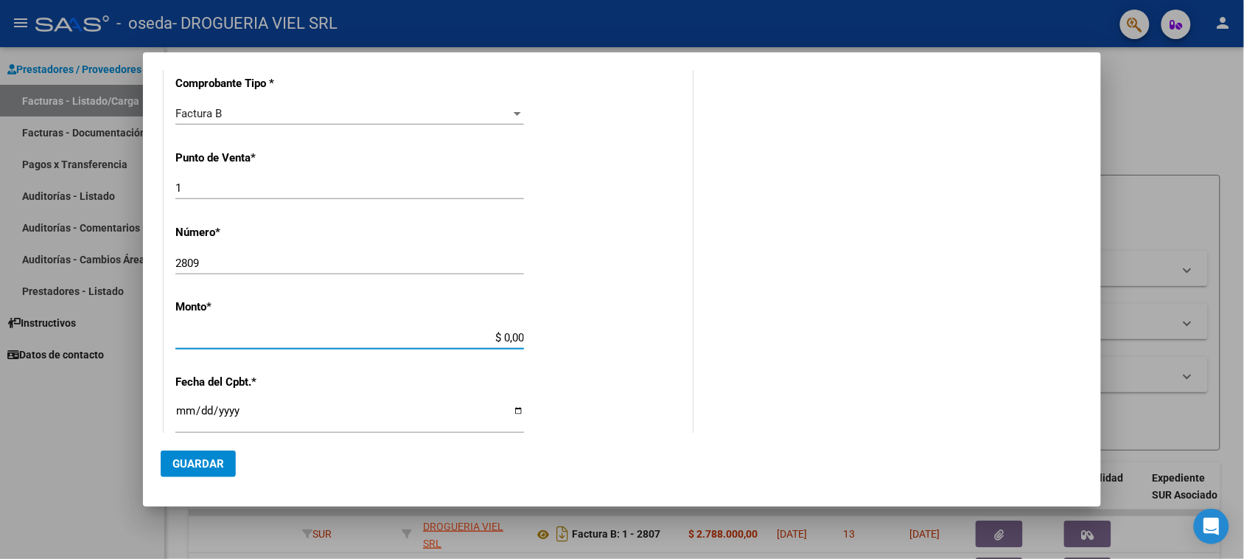
type input "75323984073131"
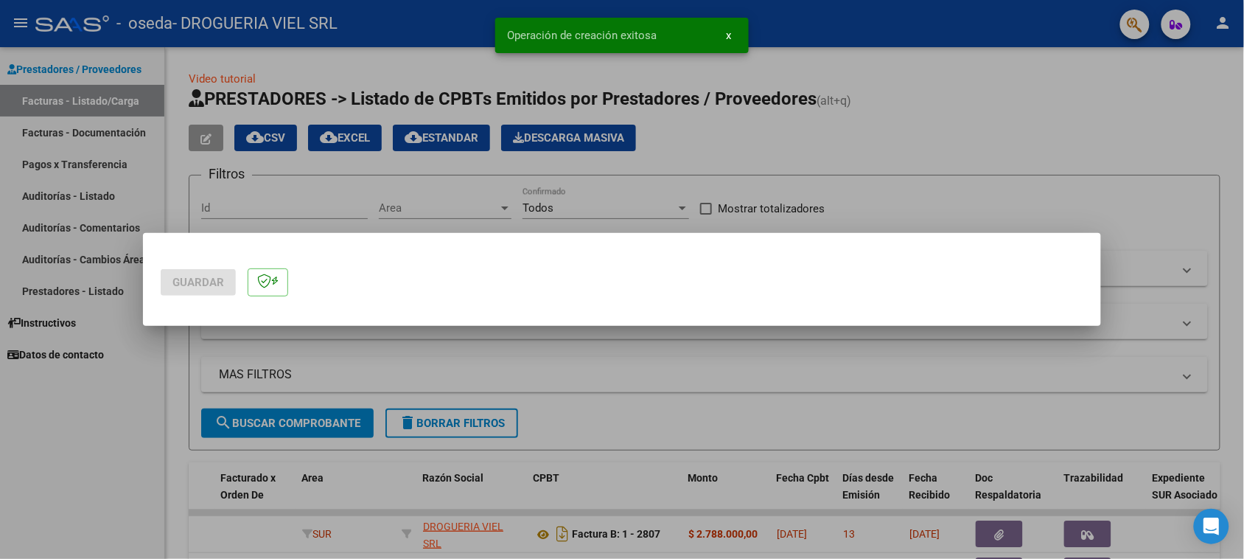
scroll to position [0, 0]
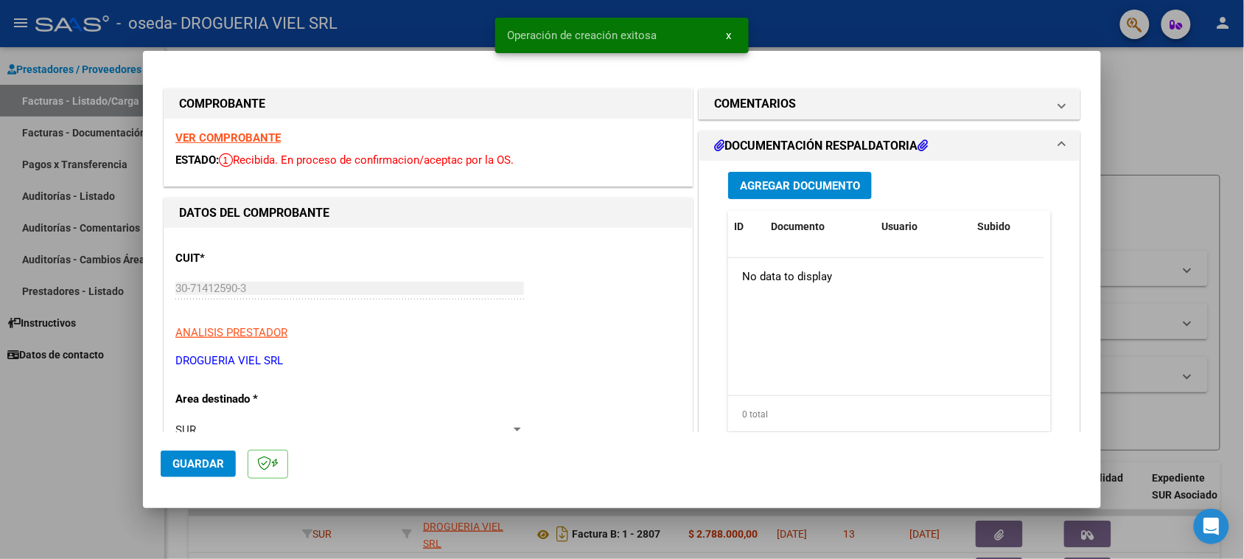
click at [776, 203] on div "Agregar Documento ID Documento Usuario Subido Acción No data to display 0 total…" at bounding box center [889, 308] width 345 height 294
click at [787, 189] on span "Agregar Documento" at bounding box center [800, 185] width 120 height 13
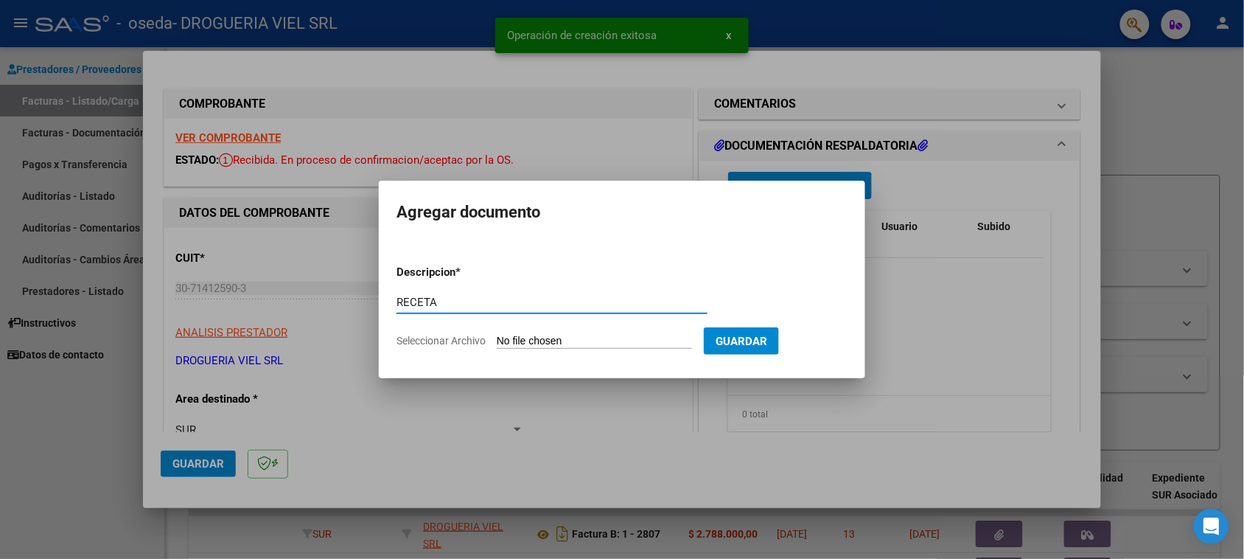
type input "RECETA"
click at [635, 345] on input "Seleccionar Archivo" at bounding box center [594, 342] width 195 height 14
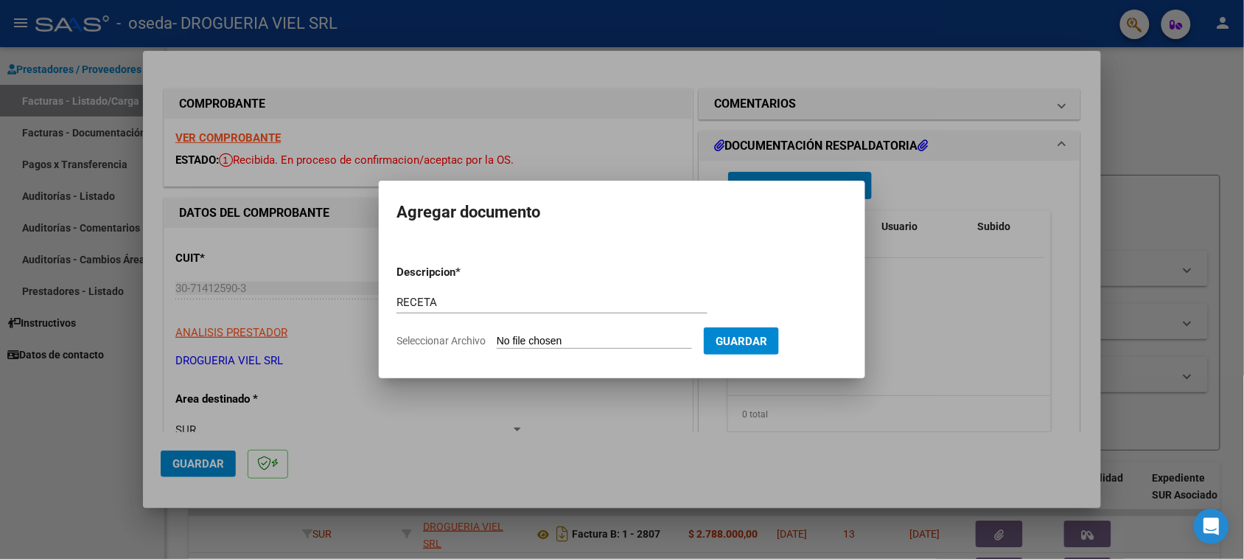
type input "C:\fakepath\Escáner_20250821 (2).pdf"
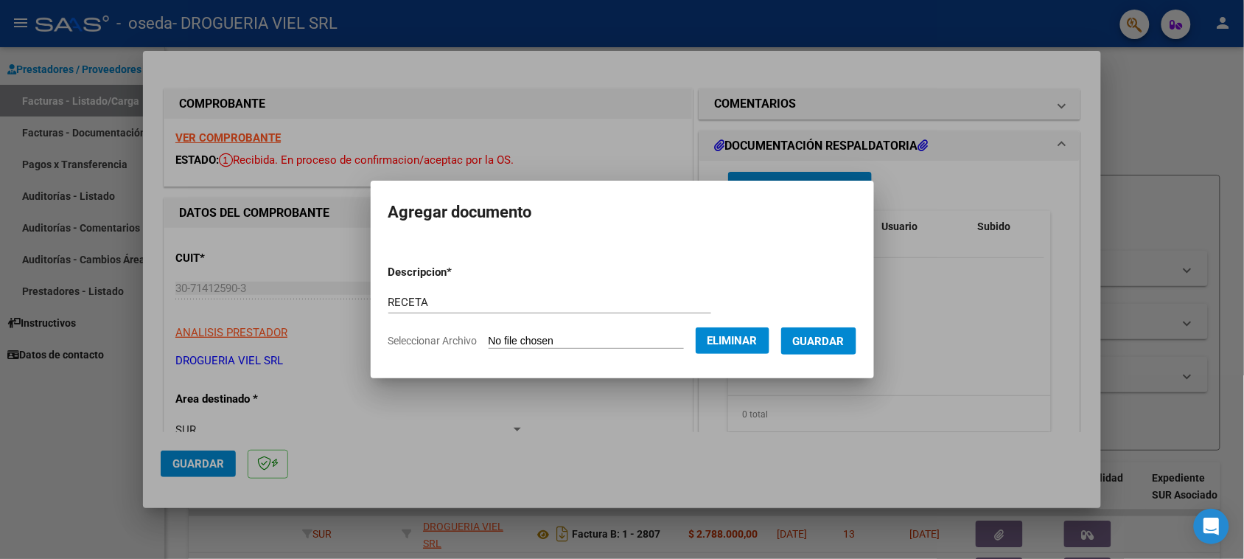
click at [845, 339] on span "Guardar" at bounding box center [819, 341] width 52 height 13
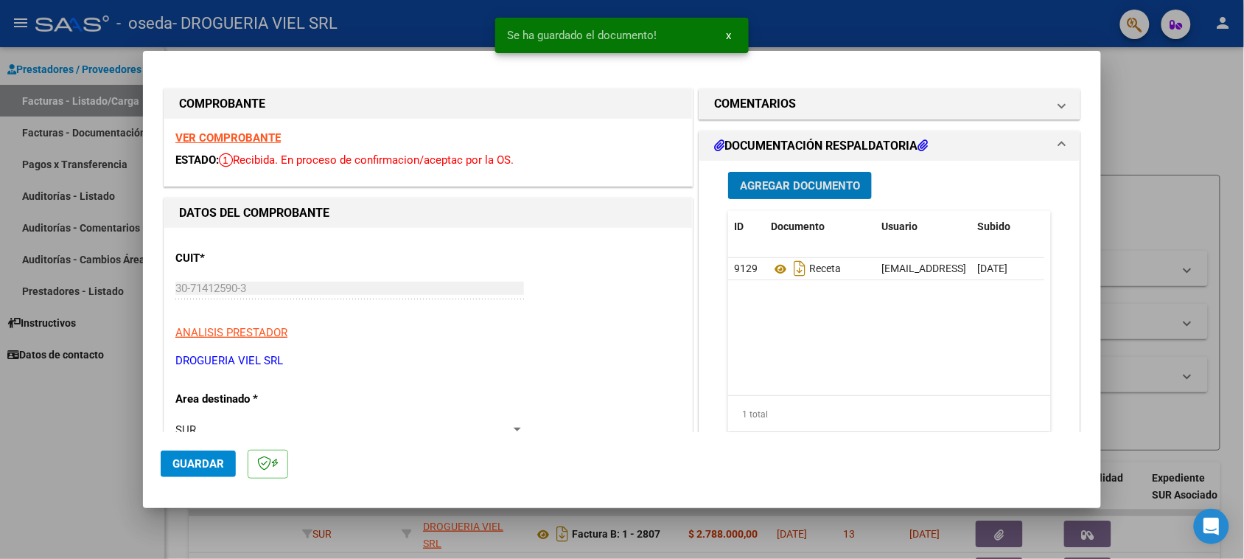
click at [798, 190] on span "Agregar Documento" at bounding box center [800, 185] width 120 height 13
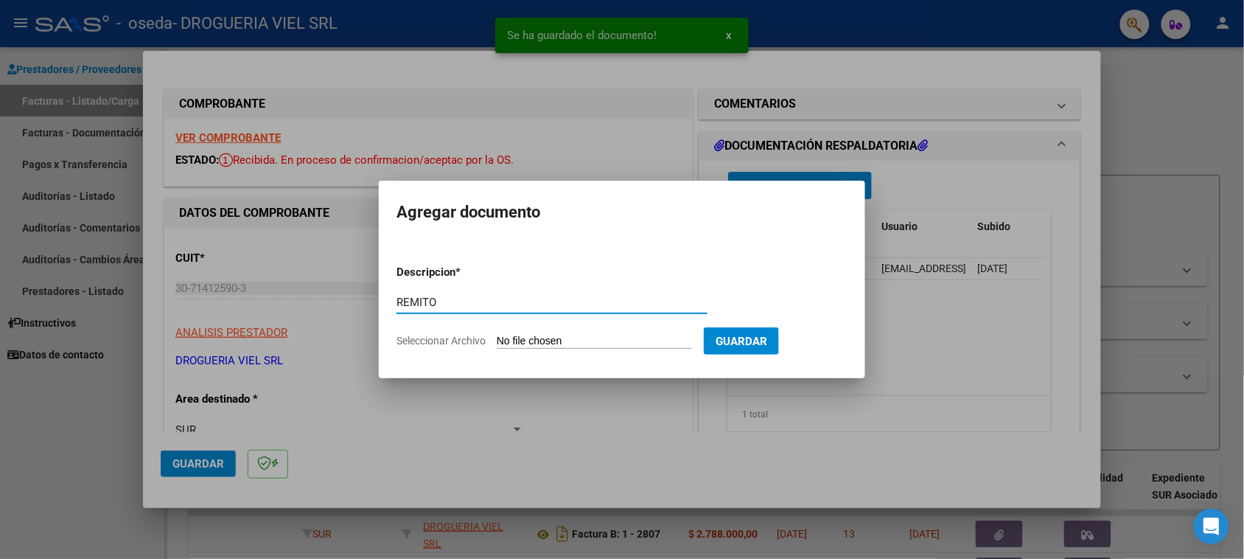
type input "REMITO"
click at [647, 344] on input "Seleccionar Archivo" at bounding box center [594, 342] width 195 height 14
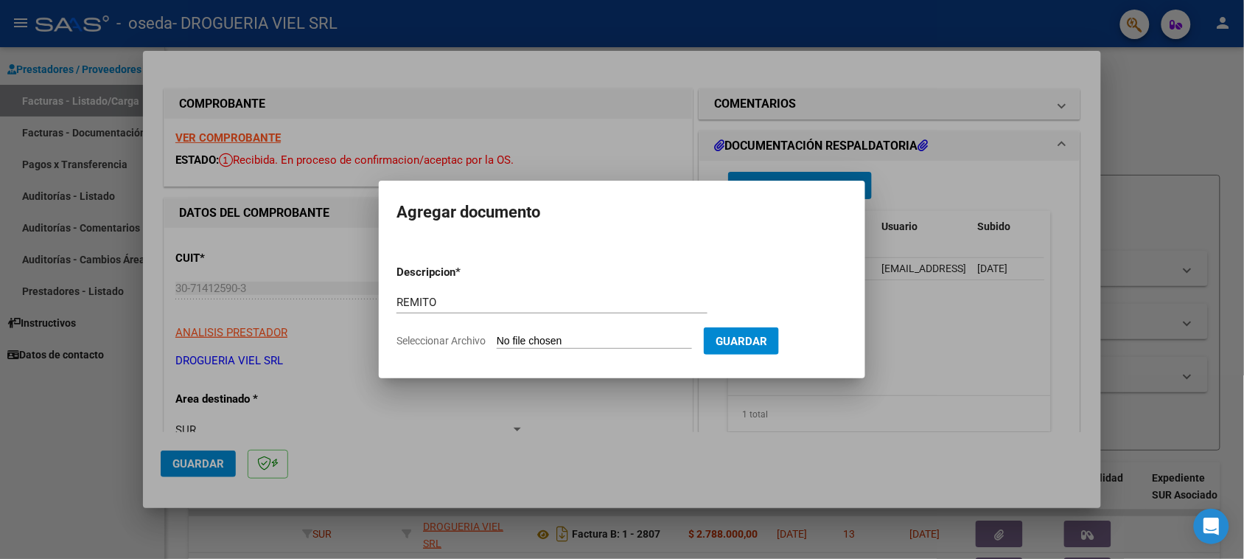
type input "C:\fakepath\Escáner_20250821 (3).pdf"
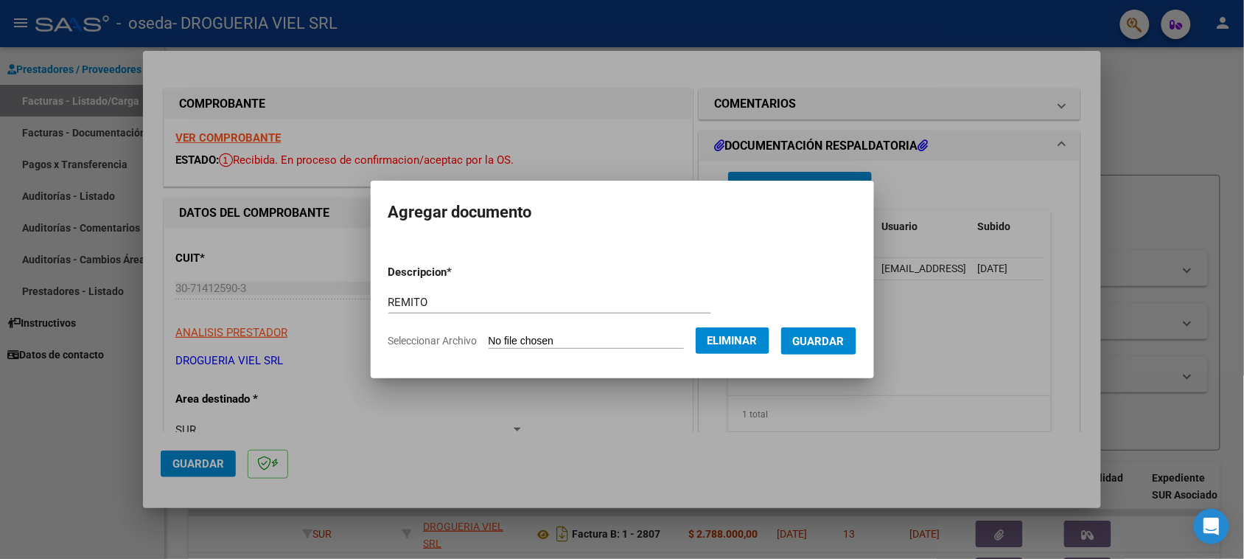
click at [844, 347] on button "Guardar" at bounding box center [818, 340] width 75 height 27
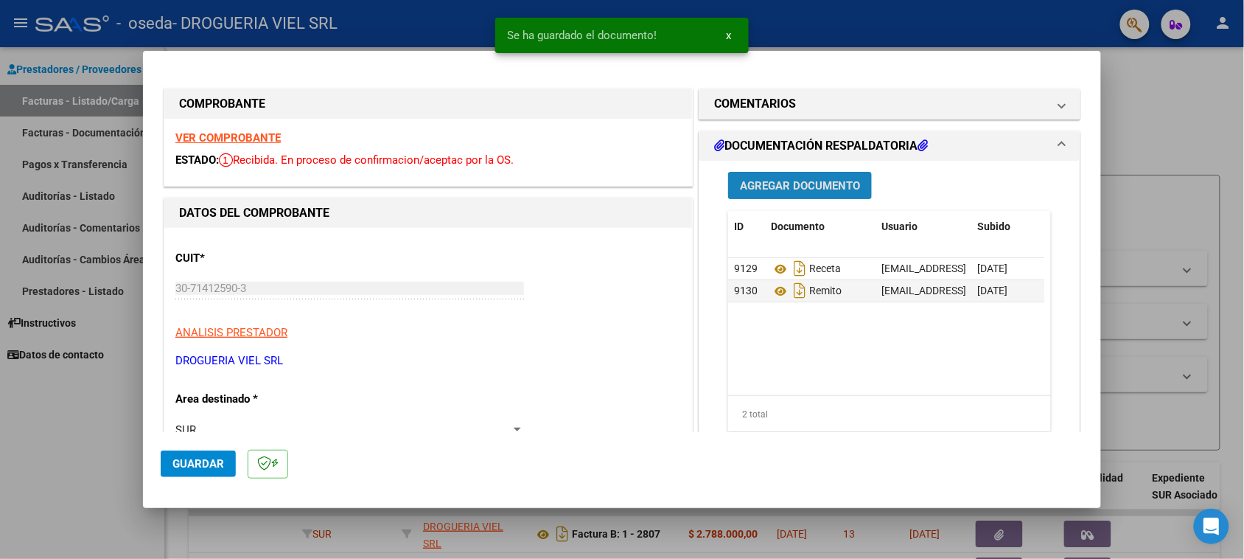
click at [811, 193] on button "Agregar Documento" at bounding box center [800, 185] width 144 height 27
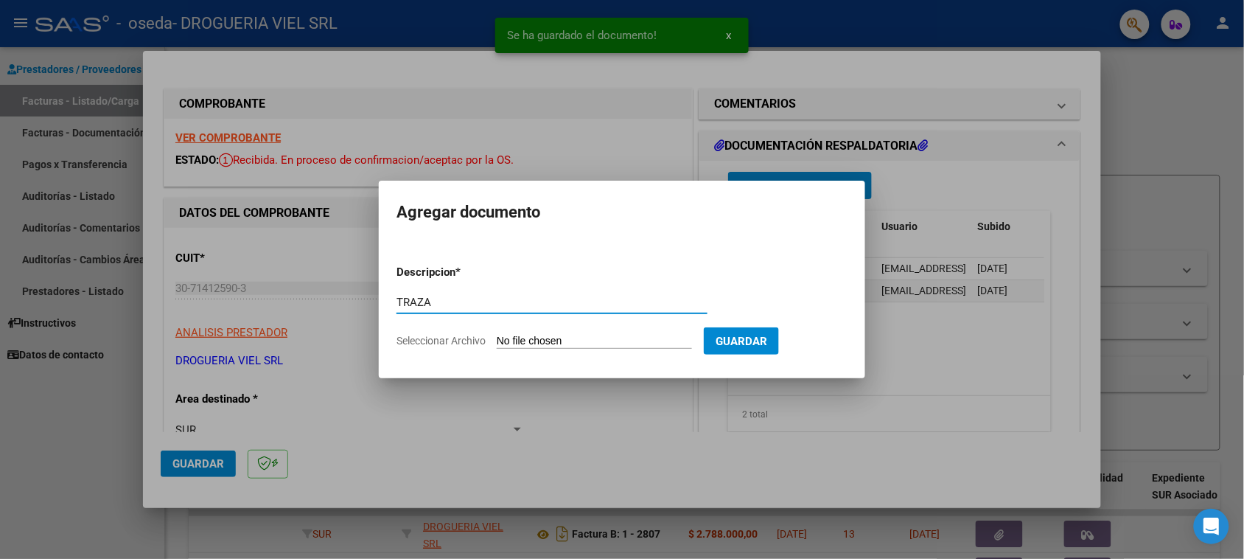
type input "TRAZA"
click at [579, 349] on form "Descripcion * TRAZA Escriba aquí una descripcion Seleccionar Archivo Guardar" at bounding box center [622, 307] width 451 height 108
click at [610, 341] on input "Seleccionar Archivo" at bounding box center [594, 342] width 195 height 14
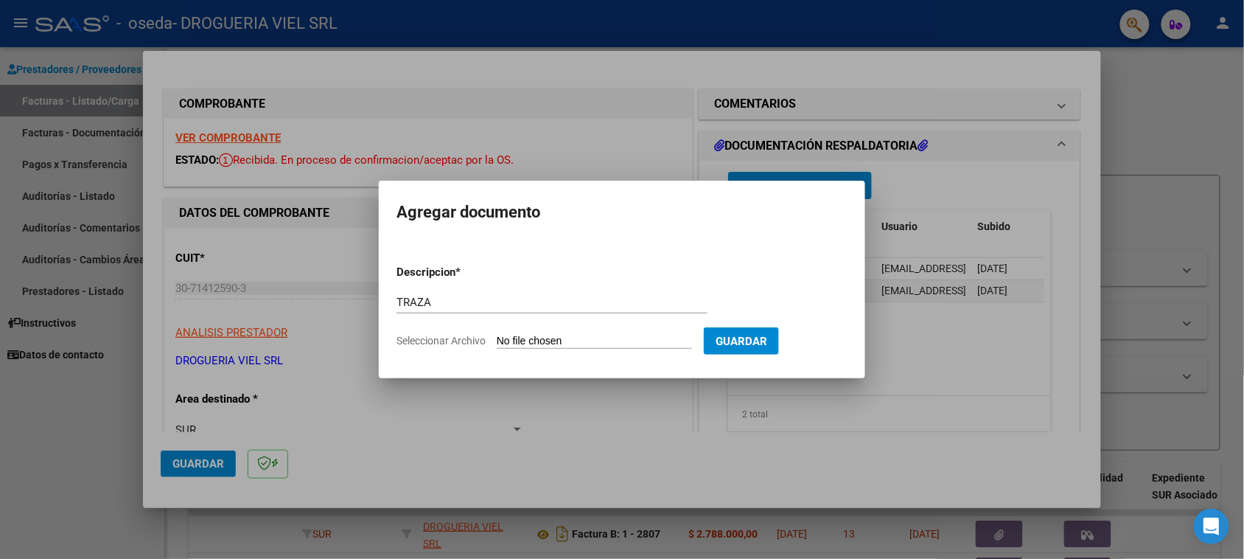
type input "C:\fakepath\Escáner_20250821 (4).pdf"
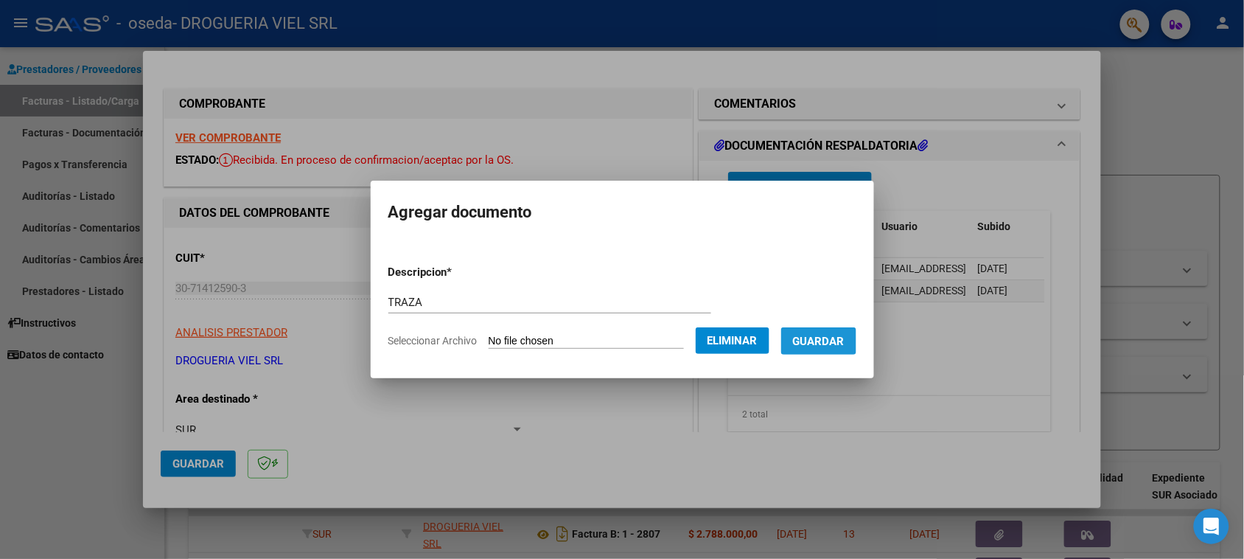
click at [839, 351] on button "Guardar" at bounding box center [818, 340] width 75 height 27
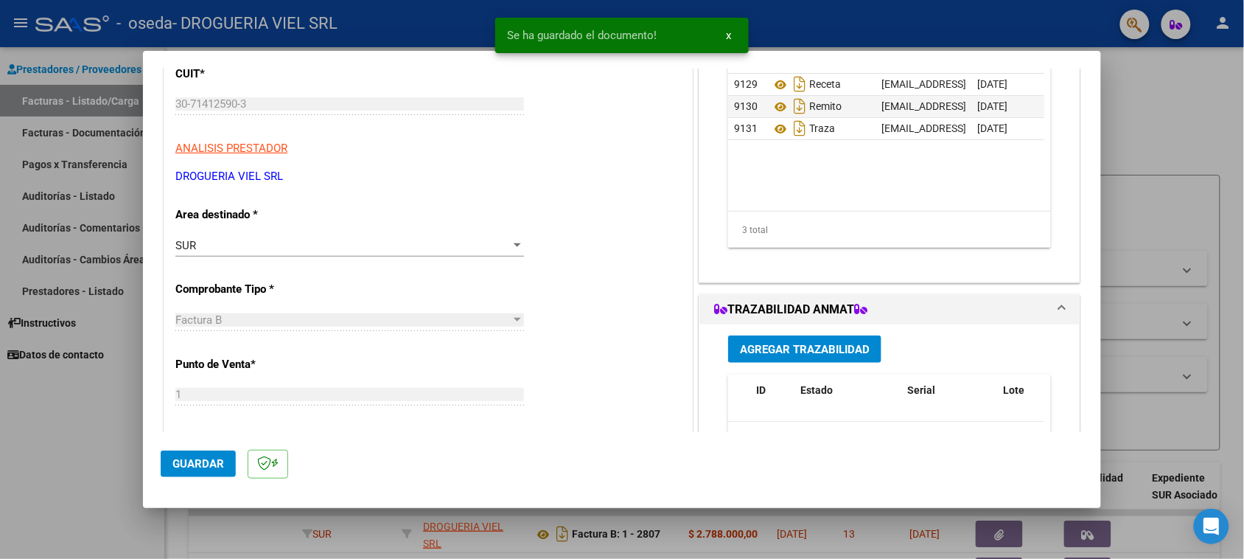
scroll to position [369, 0]
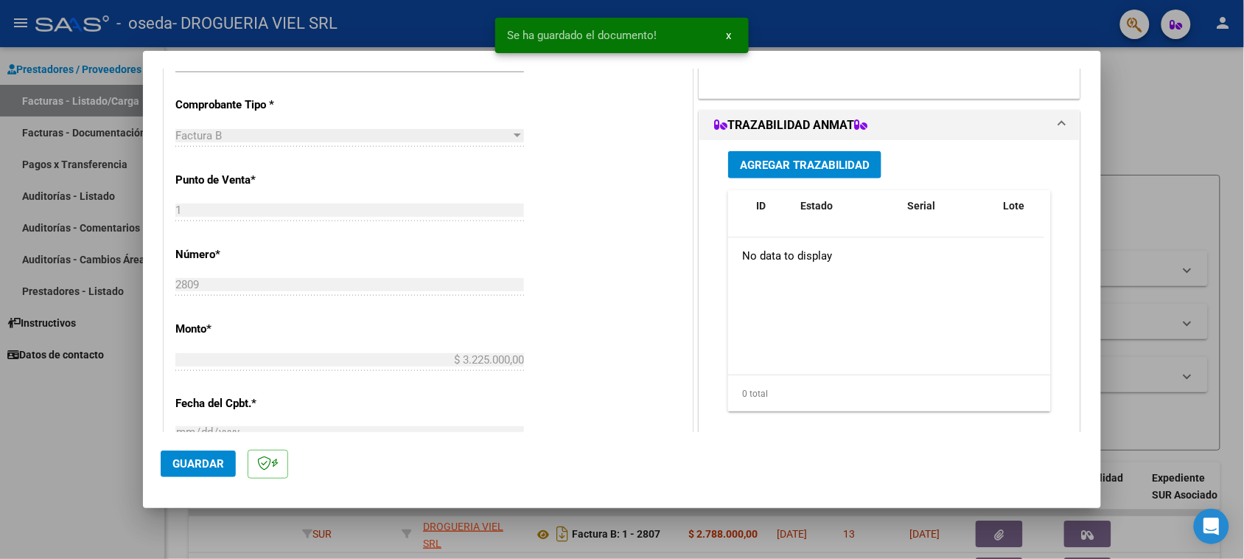
click at [802, 164] on span "Agregar Trazabilidad" at bounding box center [805, 165] width 130 height 13
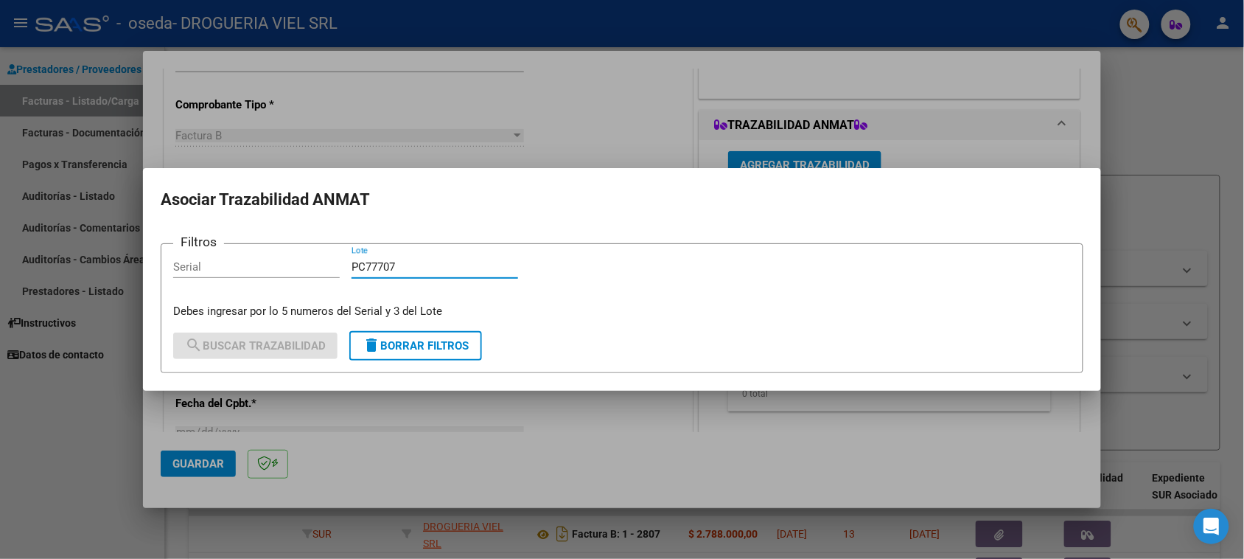
type input "PC77707"
drag, startPoint x: 189, startPoint y: 290, endPoint x: 219, endPoint y: 265, distance: 38.8
click at [189, 290] on div "Serial" at bounding box center [256, 274] width 167 height 36
click at [219, 265] on input "Serial" at bounding box center [256, 266] width 167 height 13
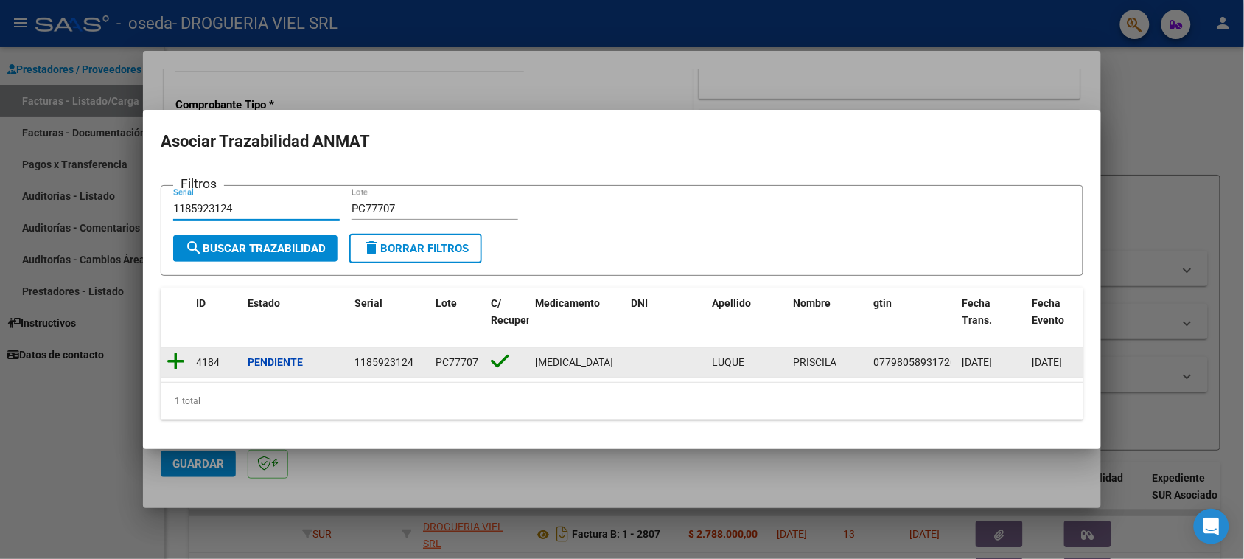
type input "1185923124"
click at [173, 358] on icon at bounding box center [176, 361] width 18 height 21
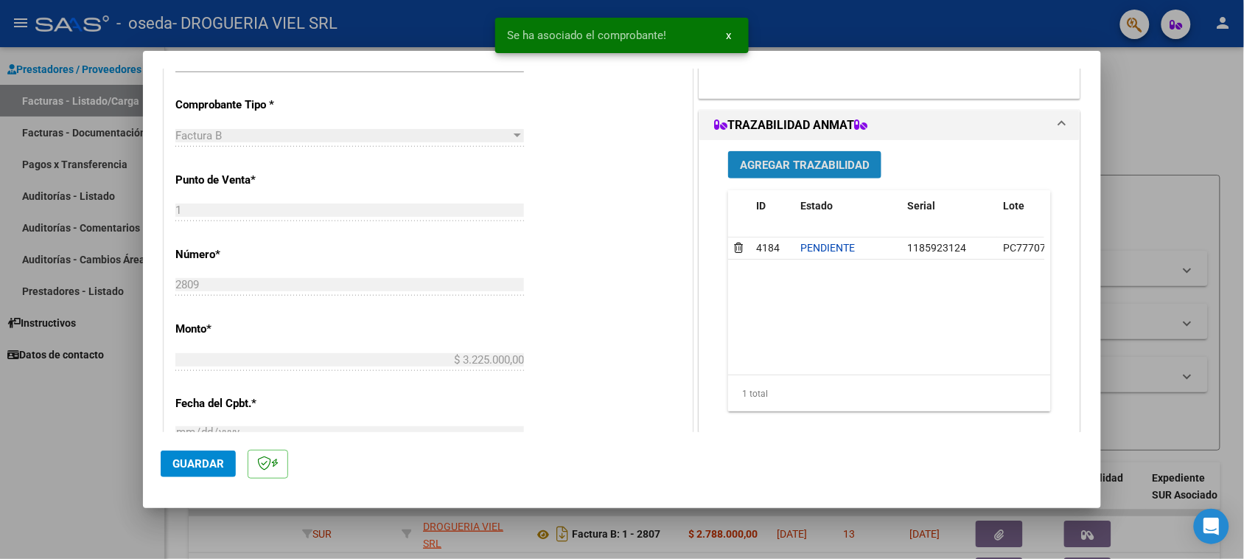
click at [838, 161] on span "Agregar Trazabilidad" at bounding box center [805, 165] width 130 height 13
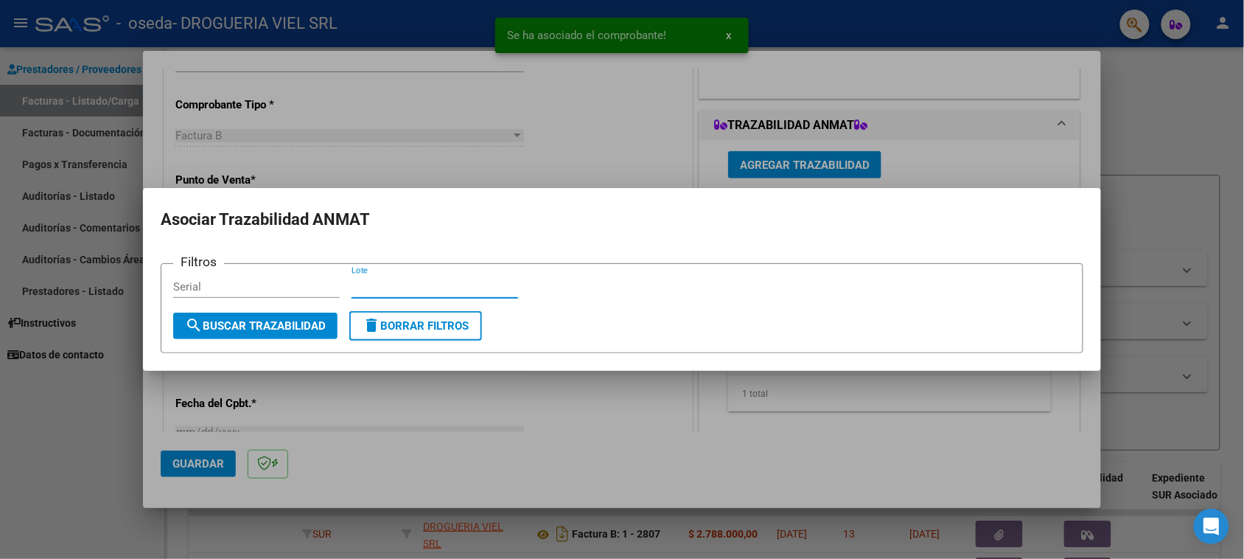
click at [436, 285] on input "Lote" at bounding box center [435, 286] width 167 height 13
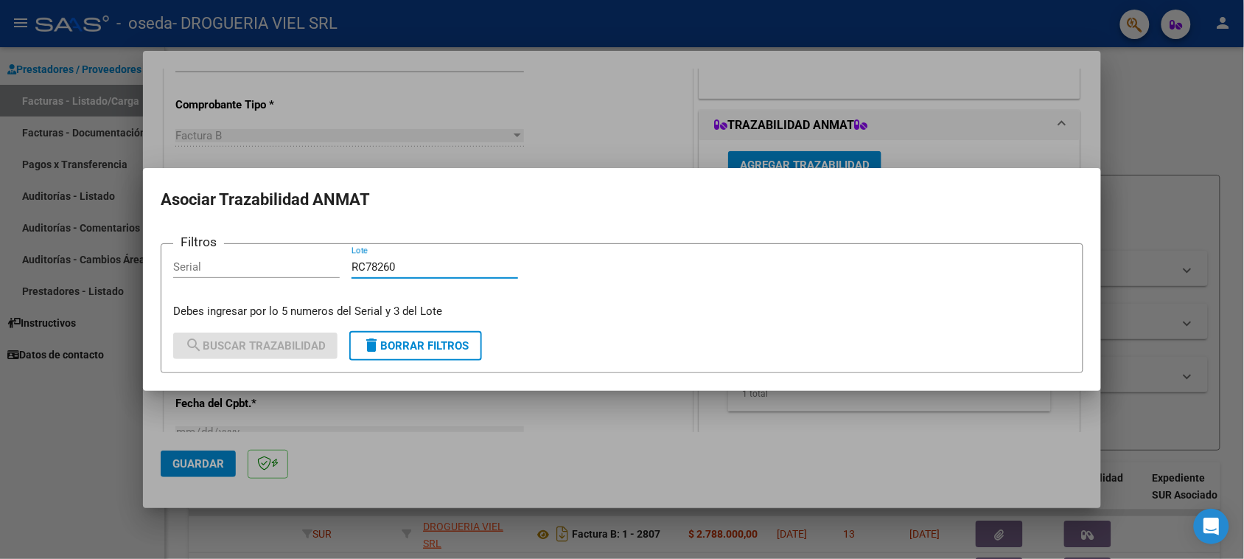
type input "RC78260"
click at [259, 279] on div "Filtros Serial RC78260 [PERSON_NAME] ingresar por lo 5 numeros del Serial y 3 d…" at bounding box center [622, 287] width 898 height 63
click at [246, 270] on input "Serial" at bounding box center [256, 266] width 167 height 13
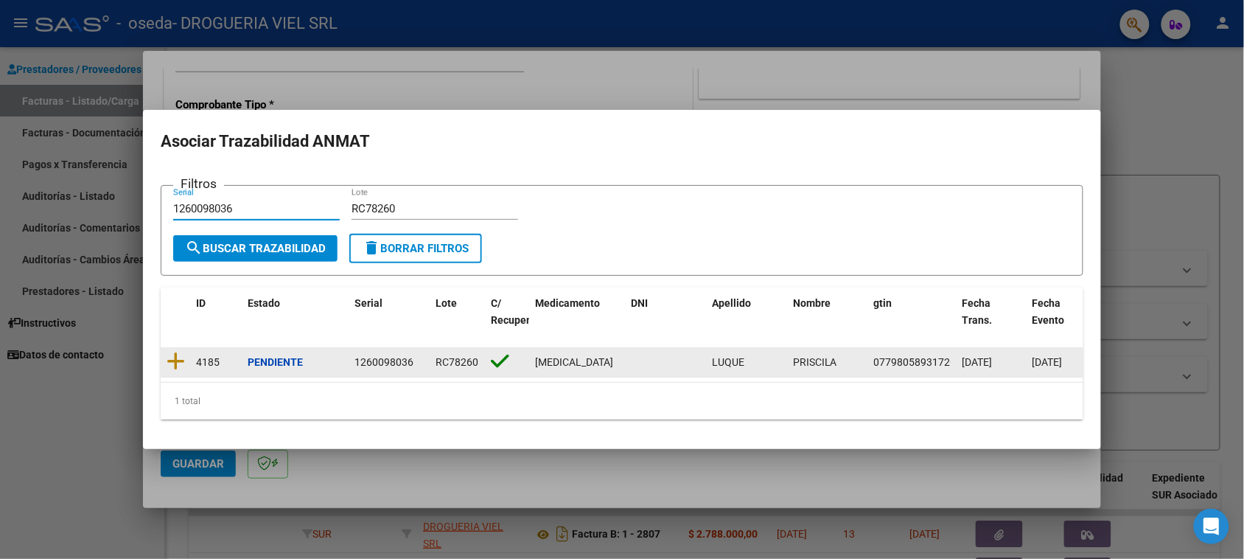
type input "1260098036"
click at [185, 354] on datatable-body-cell at bounding box center [175, 362] width 29 height 29
click at [182, 351] on icon at bounding box center [176, 361] width 18 height 21
click at [182, 348] on datatable-body-cell at bounding box center [175, 362] width 29 height 29
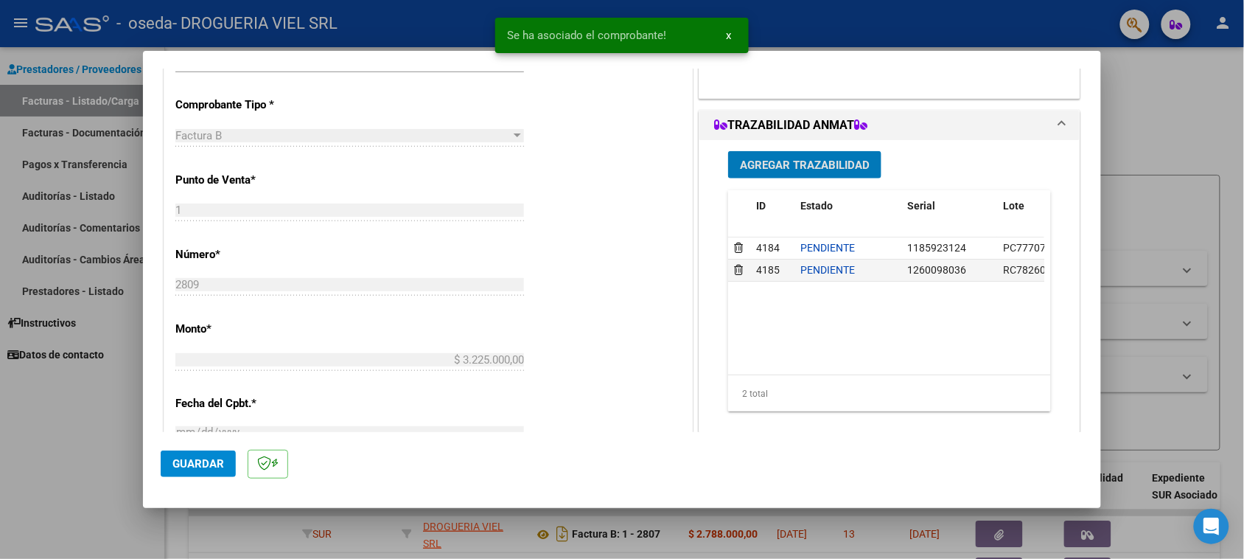
click at [785, 163] on span "Agregar Trazabilidad" at bounding box center [805, 165] width 130 height 13
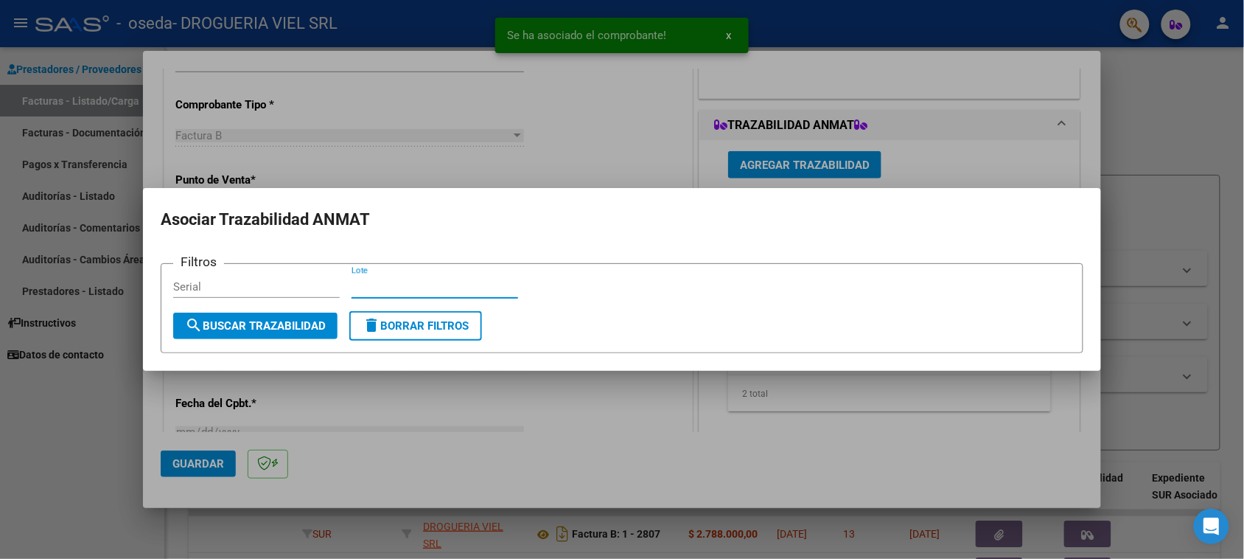
click at [424, 289] on input "Lote" at bounding box center [435, 286] width 167 height 13
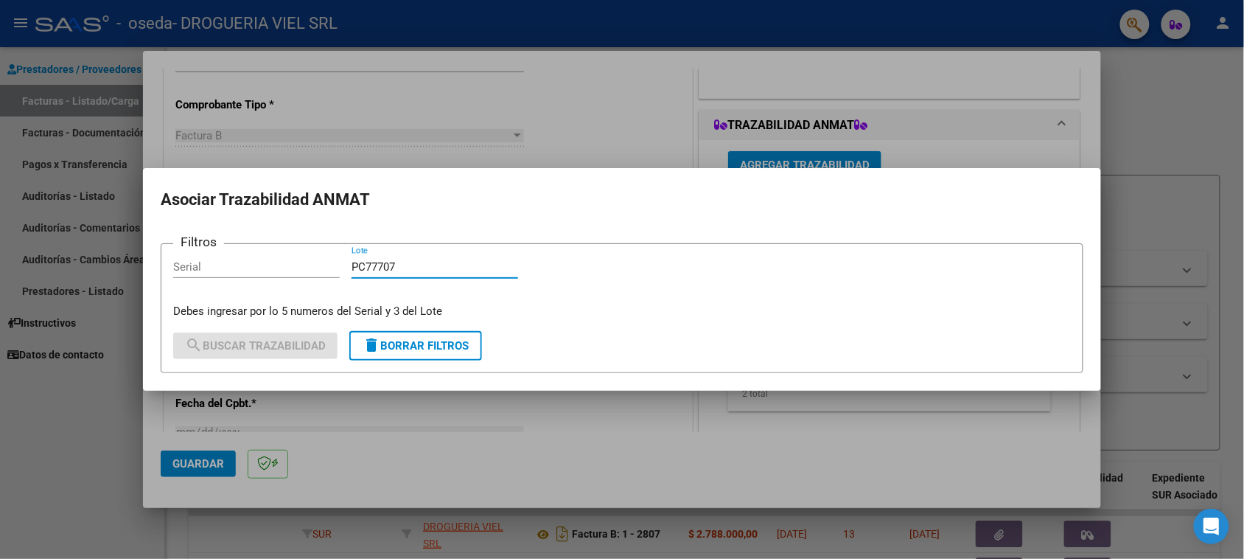
type input "PC77707"
click at [234, 295] on div "Filtros Serial PC77707 [PERSON_NAME] ingresar por lo 5 numeros del Serial y 3 d…" at bounding box center [622, 287] width 898 height 63
click at [214, 268] on input "Serial" at bounding box center [256, 266] width 167 height 13
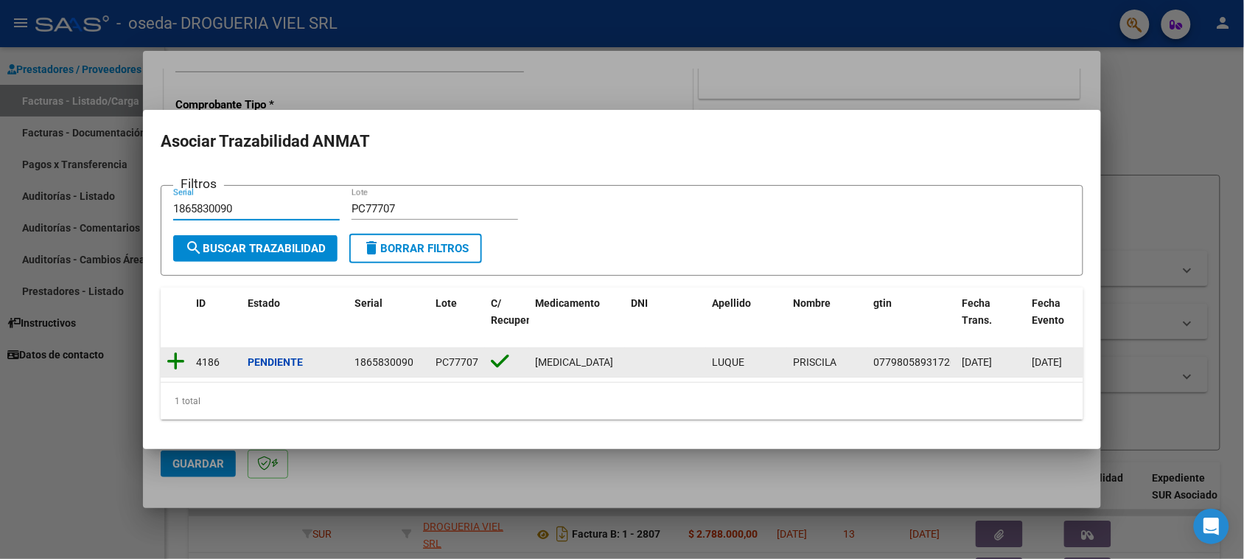
type input "1865830090"
click at [184, 355] on icon at bounding box center [176, 361] width 18 height 21
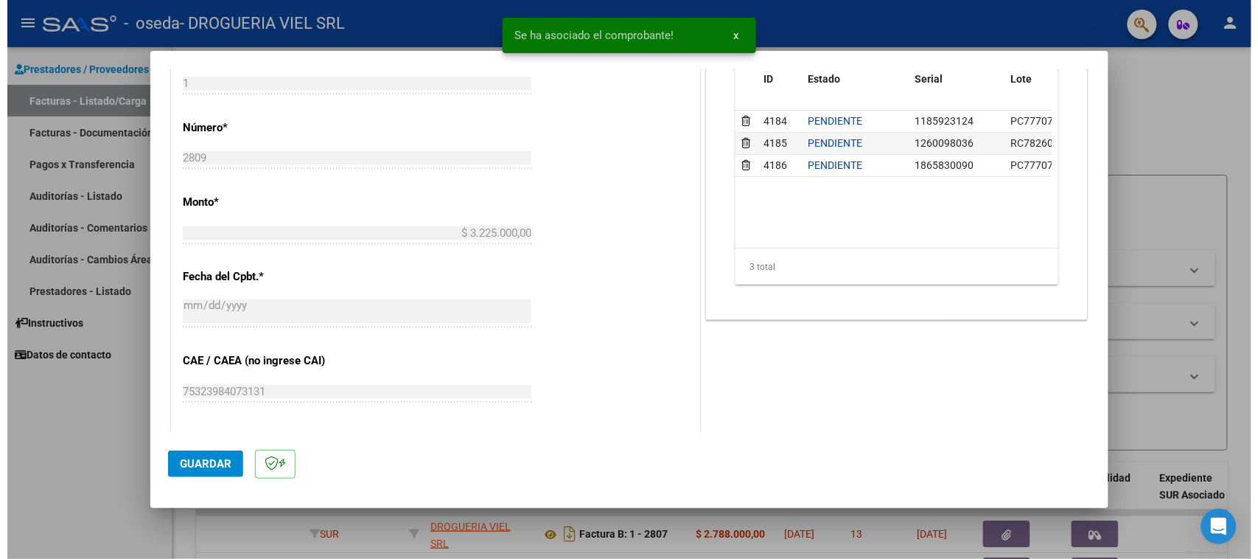
scroll to position [737, 0]
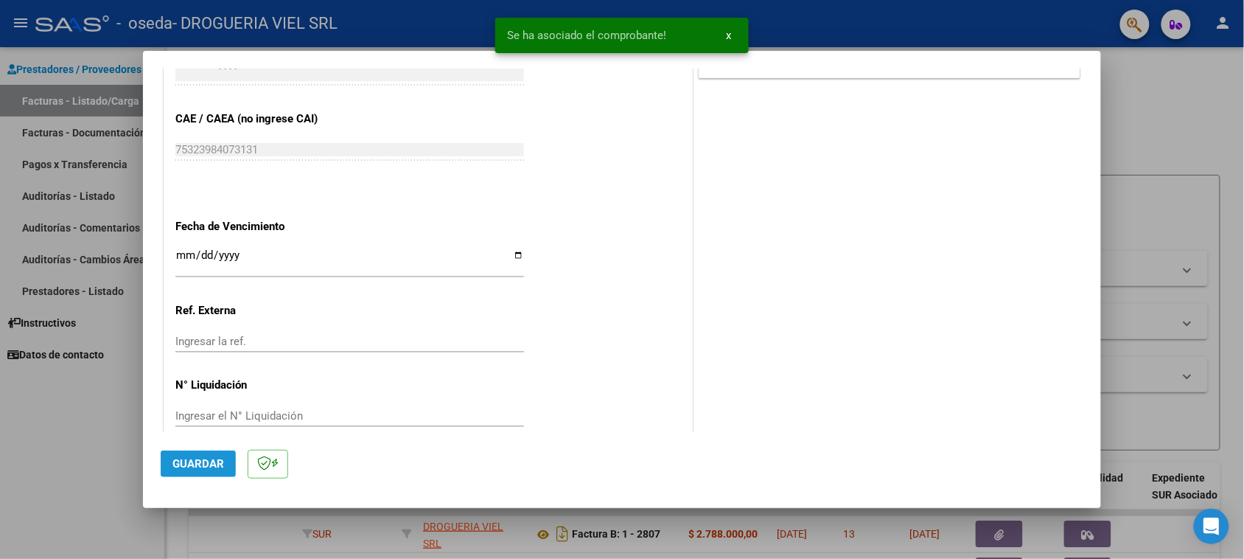
click at [220, 462] on span "Guardar" at bounding box center [199, 463] width 52 height 13
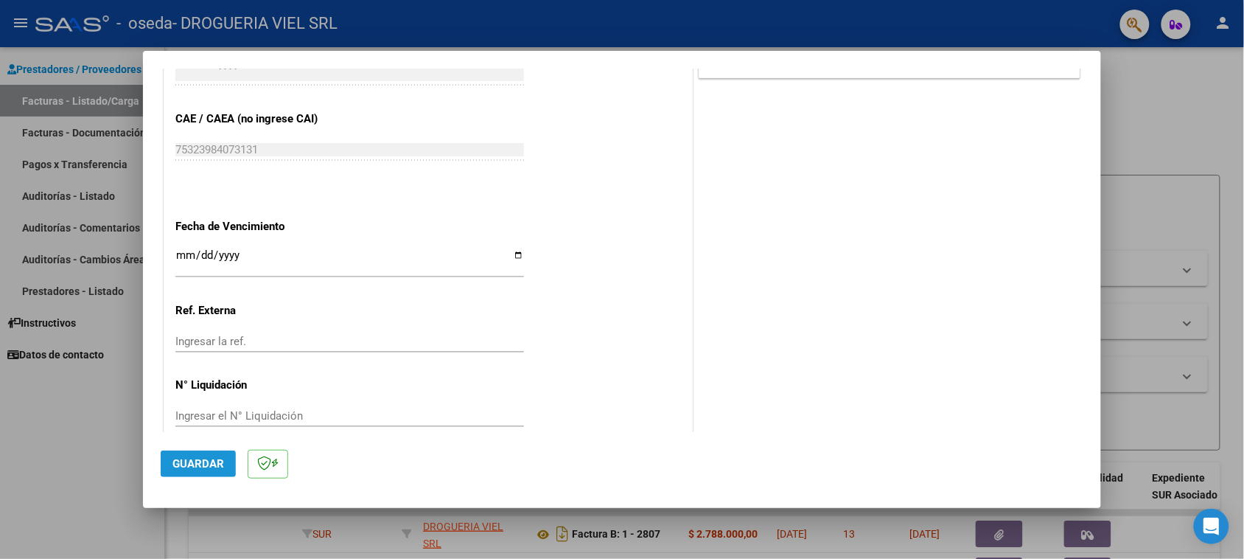
click at [206, 456] on button "Guardar" at bounding box center [198, 463] width 75 height 27
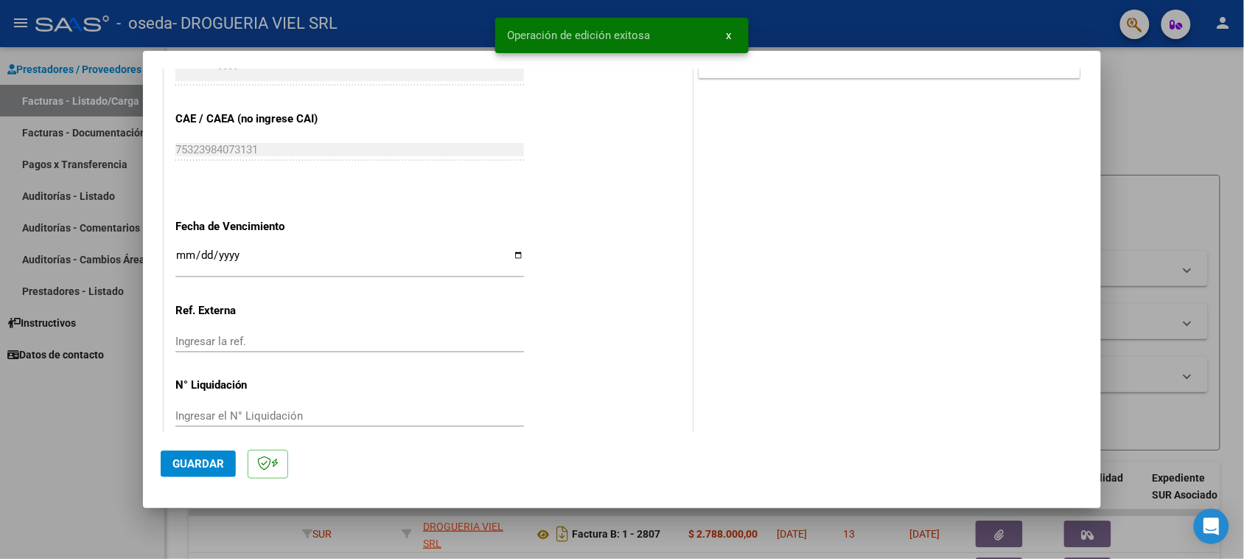
click at [1155, 225] on div at bounding box center [622, 279] width 1244 height 559
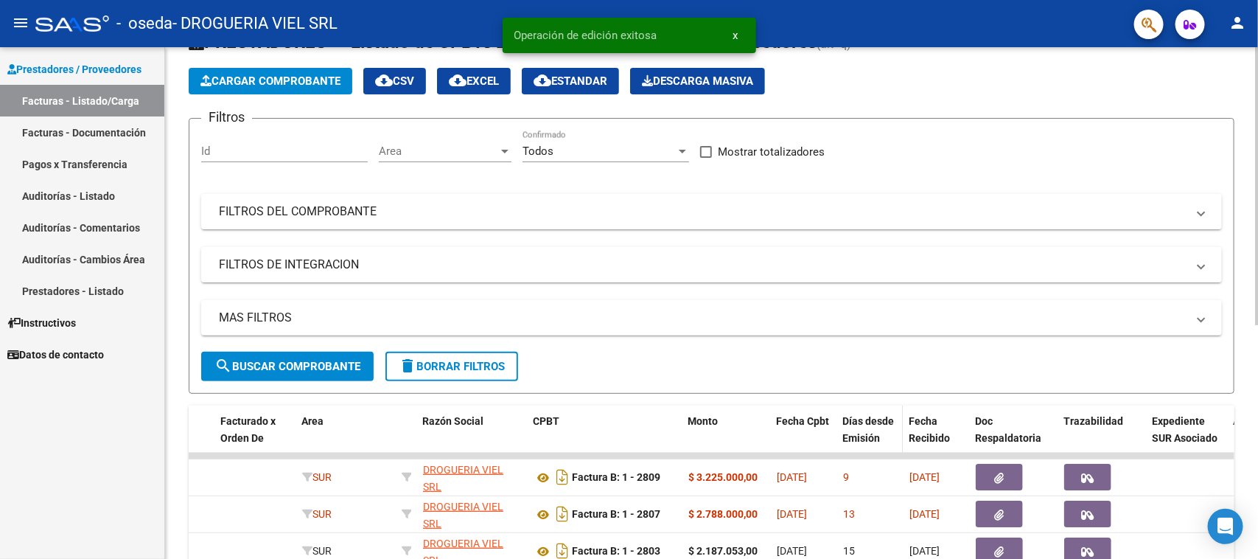
scroll to position [184, 0]
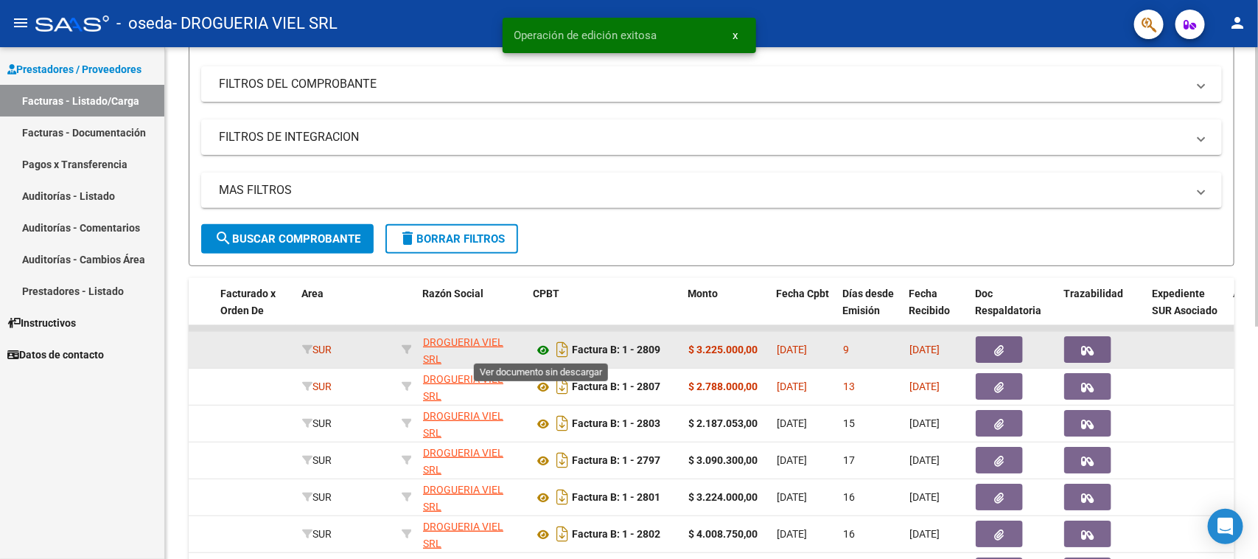
click at [544, 349] on icon at bounding box center [543, 350] width 19 height 18
